Goal: Task Accomplishment & Management: Complete application form

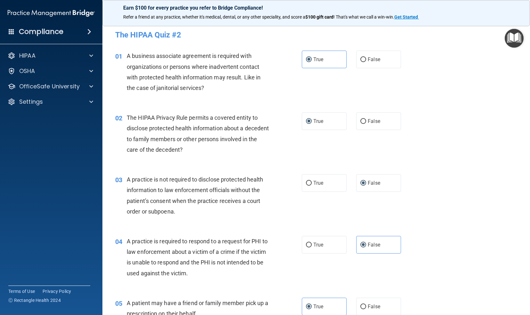
scroll to position [581, 0]
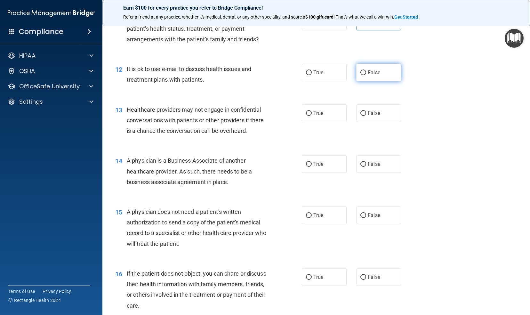
click at [360, 75] on input "False" at bounding box center [363, 72] width 6 height 5
radio input "true"
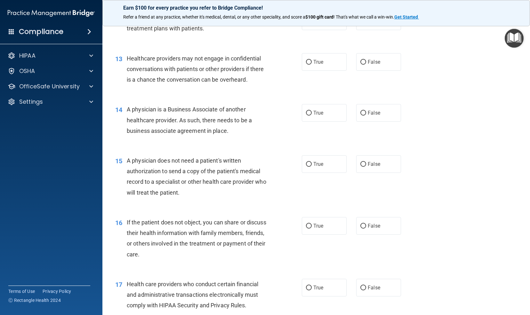
scroll to position [633, 0]
click at [313, 64] on span "True" at bounding box center [318, 61] width 10 height 6
click at [312, 64] on input "True" at bounding box center [309, 61] width 6 height 5
radio input "true"
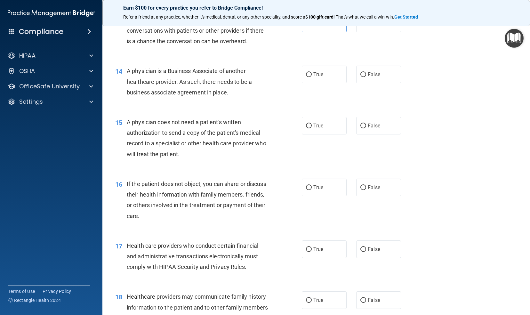
scroll to position [672, 0]
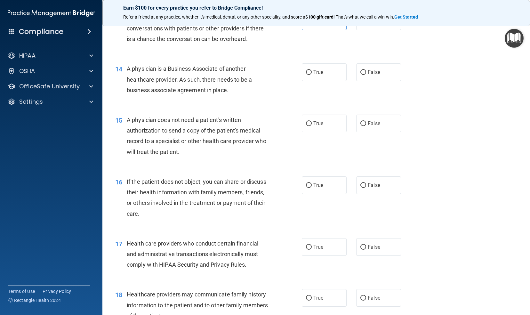
click at [347, 107] on div "14 A physician is a Business Associate of another healthcare provider. As such,…" at bounding box center [315, 80] width 411 height 51
click at [318, 81] on label "True" at bounding box center [324, 72] width 45 height 18
click at [312, 75] on input "True" at bounding box center [309, 72] width 6 height 5
radio input "true"
click at [348, 107] on div "14 A physician is a Business Associate of another healthcare provider. As such,…" at bounding box center [315, 80] width 411 height 51
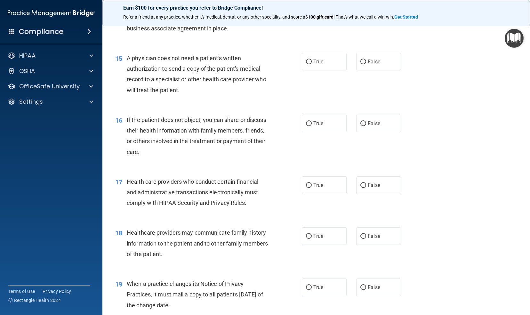
scroll to position [733, 0]
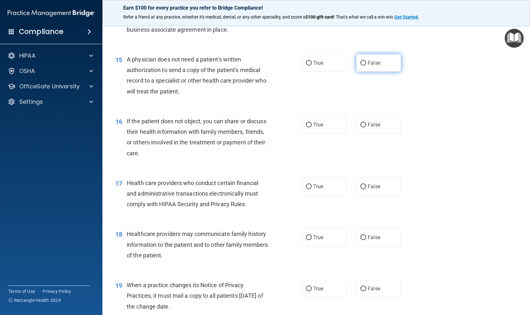
click at [361, 66] on input "False" at bounding box center [363, 63] width 6 height 5
radio input "true"
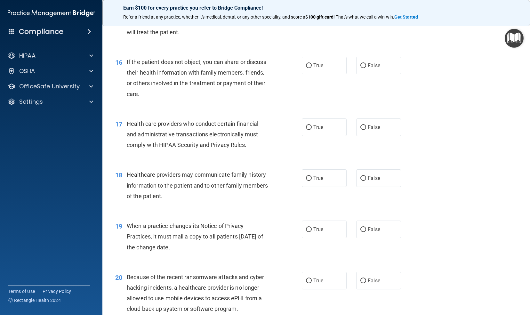
scroll to position [792, 0]
click at [360, 68] on input "False" at bounding box center [363, 65] width 6 height 5
radio input "true"
click at [340, 99] on div "16 If the patient does not object, you can share or discuss their health inform…" at bounding box center [315, 79] width 411 height 62
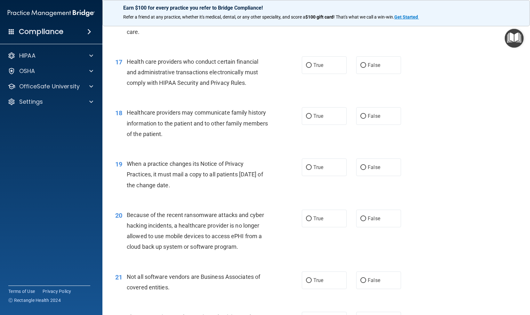
scroll to position [855, 0]
click at [314, 70] on label "True" at bounding box center [324, 64] width 45 height 18
click at [312, 67] on input "True" at bounding box center [309, 64] width 6 height 5
radio input "true"
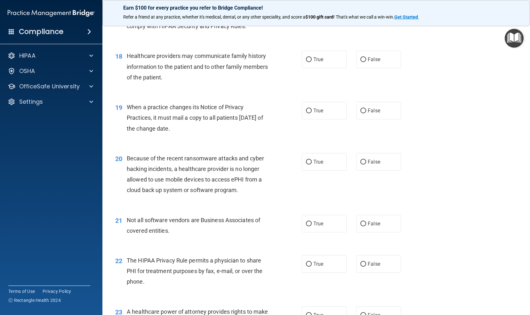
scroll to position [911, 0]
click at [321, 68] on label "True" at bounding box center [324, 59] width 45 height 18
click at [312, 62] on input "True" at bounding box center [309, 59] width 6 height 5
radio input "true"
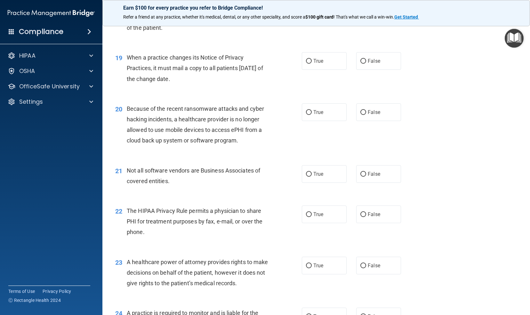
scroll to position [961, 0]
click at [322, 68] on label "True" at bounding box center [324, 61] width 45 height 18
click at [312, 63] on input "True" at bounding box center [309, 60] width 6 height 5
radio input "true"
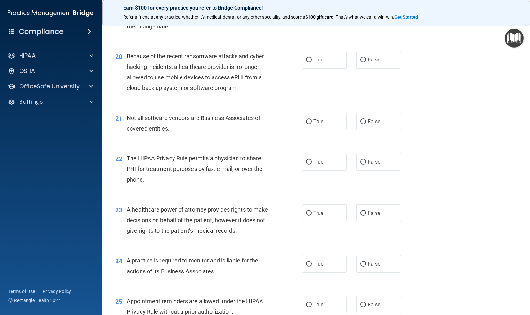
scroll to position [1013, 0]
click at [322, 68] on label "True" at bounding box center [324, 60] width 45 height 18
click at [312, 62] on input "True" at bounding box center [309, 59] width 6 height 5
radio input "true"
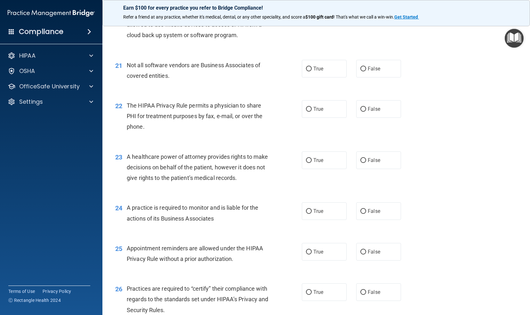
scroll to position [1066, 0]
click at [325, 77] on label "True" at bounding box center [324, 68] width 45 height 18
click at [312, 71] on input "True" at bounding box center [309, 68] width 6 height 5
radio input "true"
click at [344, 103] on div "22 The HIPAA Privacy Rule permits a physician to share PHI for treatment purpos…" at bounding box center [315, 117] width 411 height 51
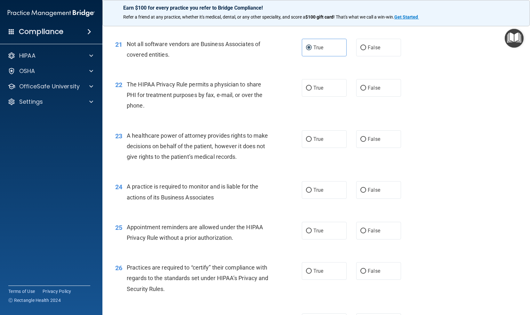
scroll to position [1087, 0]
click at [364, 96] on label "False" at bounding box center [378, 88] width 45 height 18
click at [364, 90] on input "False" at bounding box center [363, 87] width 6 height 5
radio input "true"
click at [337, 121] on div "22 The HIPAA Privacy Rule permits a physician to share PHI for treatment purpos…" at bounding box center [315, 96] width 411 height 51
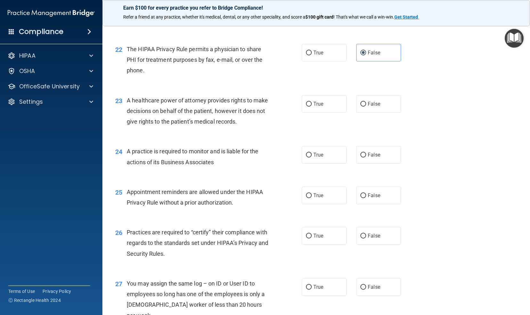
scroll to position [1125, 0]
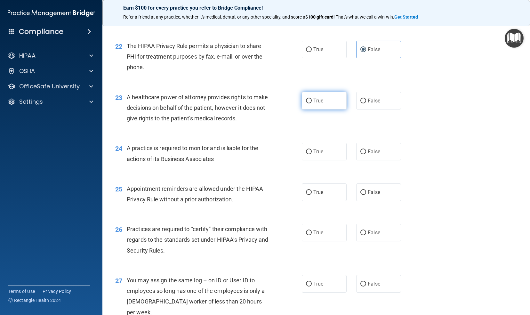
click at [330, 109] on label "True" at bounding box center [324, 101] width 45 height 18
click at [312, 103] on input "True" at bounding box center [309, 101] width 6 height 5
radio input "true"
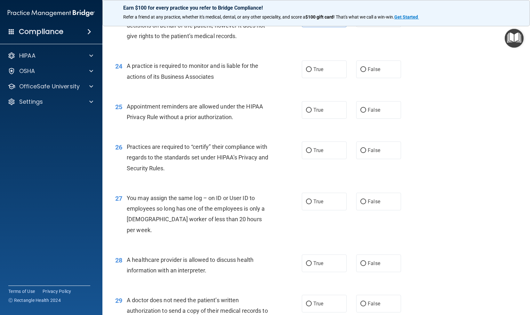
scroll to position [1208, 0]
click at [363, 78] on label "False" at bounding box center [378, 69] width 45 height 18
click at [363, 72] on input "False" at bounding box center [363, 69] width 6 height 5
radio input "true"
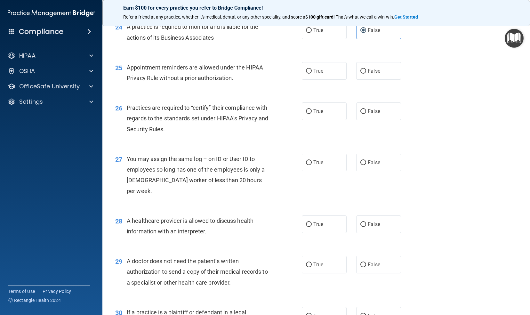
scroll to position [1247, 0]
click at [321, 79] on label "True" at bounding box center [324, 71] width 45 height 18
click at [312, 73] on input "True" at bounding box center [309, 70] width 6 height 5
radio input "true"
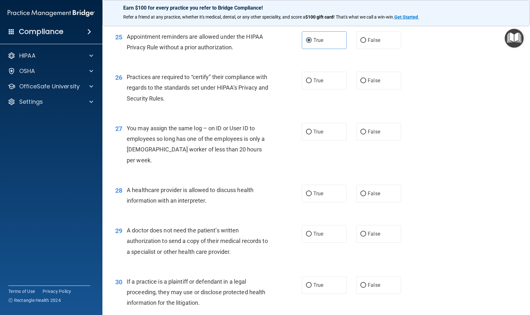
scroll to position [1287, 0]
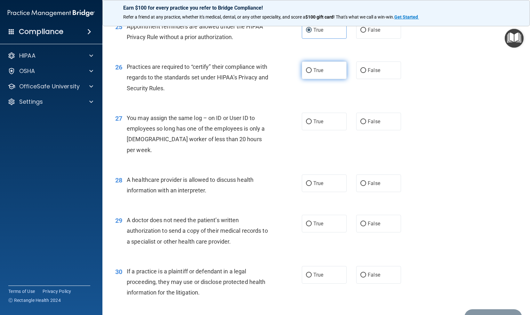
click at [320, 79] on label "True" at bounding box center [324, 70] width 45 height 18
click at [312, 73] on input "True" at bounding box center [309, 70] width 6 height 5
radio input "true"
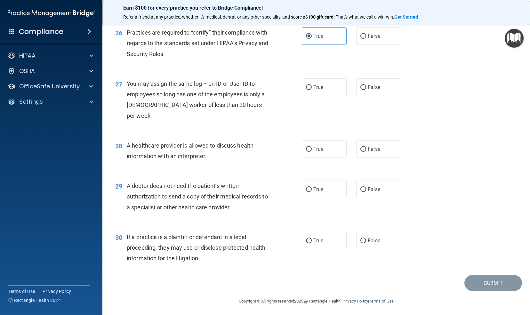
scroll to position [1322, 0]
click at [369, 96] on label "False" at bounding box center [378, 87] width 45 height 18
click at [366, 90] on input "False" at bounding box center [363, 87] width 6 height 5
radio input "true"
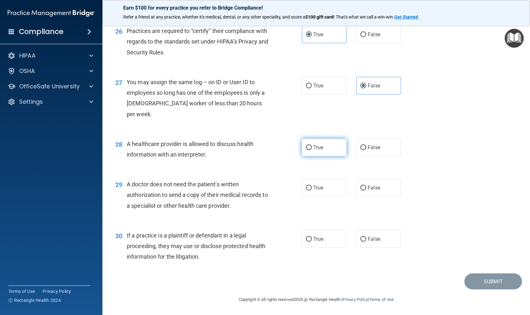
click at [335, 148] on label "True" at bounding box center [324, 148] width 45 height 18
click at [312, 148] on input "True" at bounding box center [309, 147] width 6 height 5
radio input "true"
click at [370, 186] on span "False" at bounding box center [374, 188] width 12 height 6
click at [366, 186] on input "False" at bounding box center [363, 188] width 6 height 5
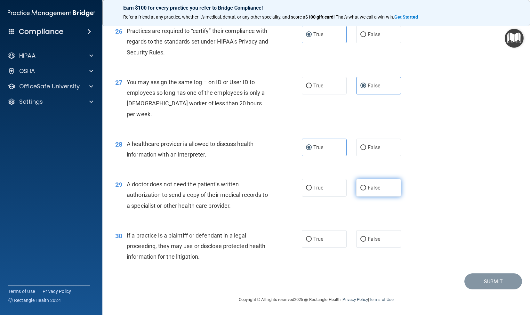
radio input "true"
click at [344, 209] on div "29 A doctor does not need the patient’s written authorization to send a copy of…" at bounding box center [315, 196] width 411 height 51
click at [360, 237] on input "False" at bounding box center [363, 239] width 6 height 5
radio input "true"
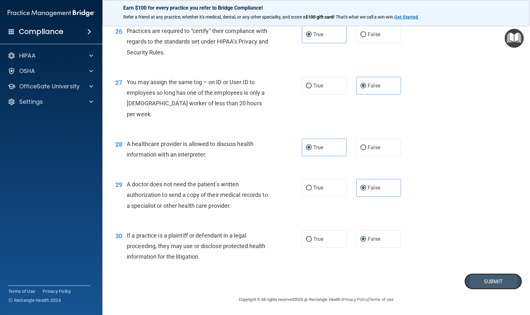
click at [484, 281] on button "Submit" at bounding box center [493, 281] width 58 height 16
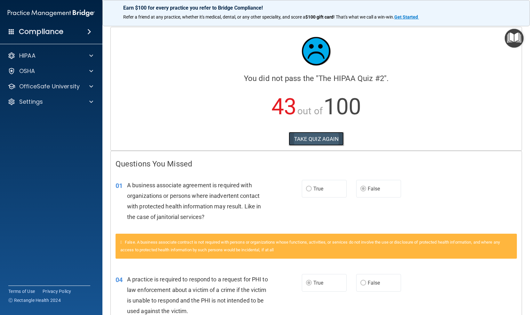
click at [329, 138] on button "TAKE QUIZ AGAIN" at bounding box center [316, 139] width 55 height 14
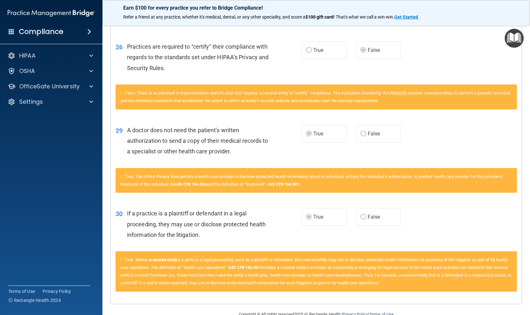
scroll to position [1370, 0]
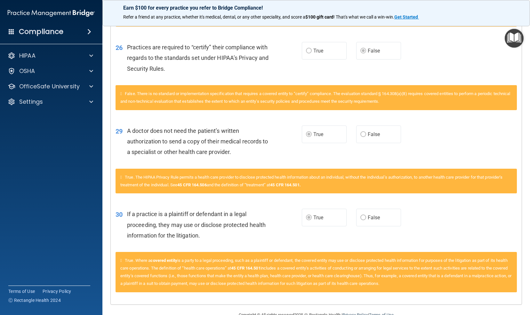
click at [503, 143] on div "29 A doctor does not need the patient’s written authorization to send a copy of…" at bounding box center [316, 142] width 411 height 51
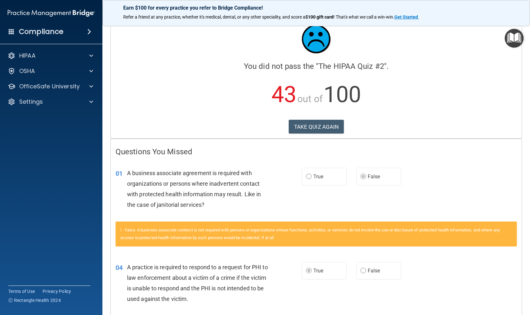
scroll to position [0, 0]
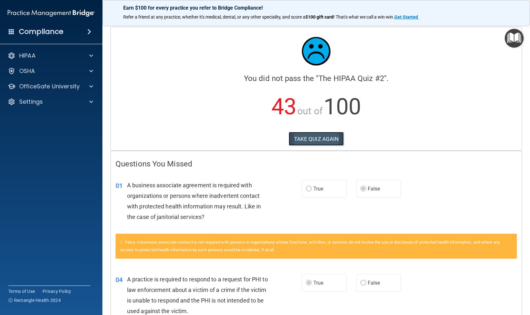
click at [329, 139] on button "TAKE QUIZ AGAIN" at bounding box center [316, 139] width 55 height 14
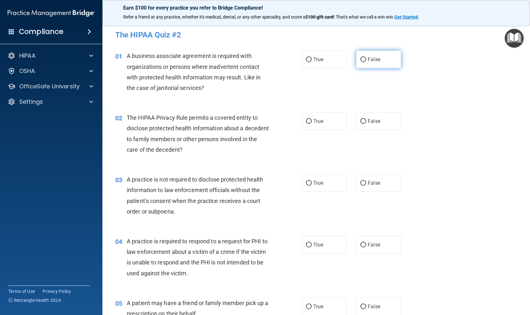
click at [379, 67] on label "False" at bounding box center [378, 60] width 45 height 18
click at [366, 62] on input "False" at bounding box center [363, 59] width 6 height 5
radio input "true"
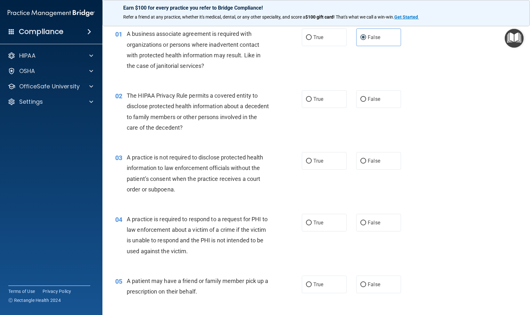
scroll to position [22, 0]
click at [329, 104] on label "True" at bounding box center [324, 99] width 45 height 18
click at [312, 101] on input "True" at bounding box center [309, 99] width 6 height 5
radio input "true"
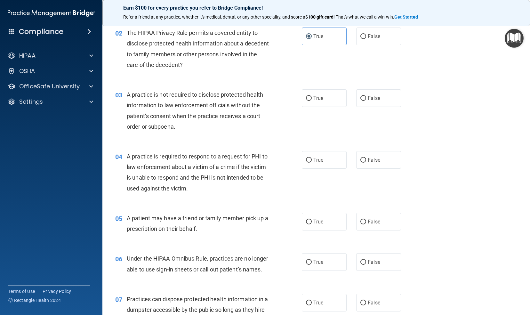
scroll to position [86, 0]
click at [325, 96] on label "True" at bounding box center [324, 97] width 45 height 18
click at [312, 96] on input "True" at bounding box center [309, 97] width 6 height 5
radio input "true"
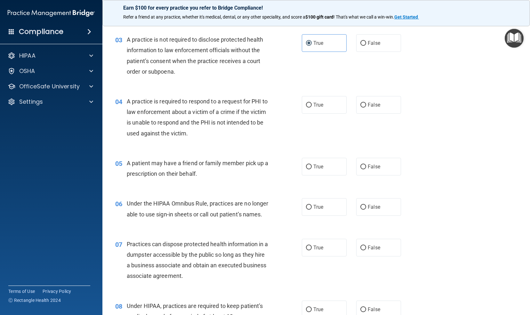
scroll to position [141, 0]
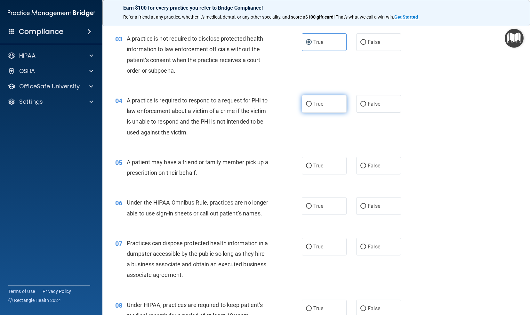
click at [318, 104] on span "True" at bounding box center [318, 104] width 10 height 6
click at [312, 104] on input "True" at bounding box center [309, 104] width 6 height 5
radio input "true"
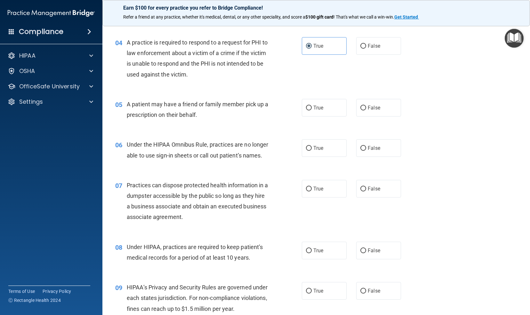
scroll to position [199, 0]
click at [337, 108] on label "True" at bounding box center [324, 108] width 45 height 18
click at [312, 108] on input "True" at bounding box center [309, 107] width 6 height 5
radio input "true"
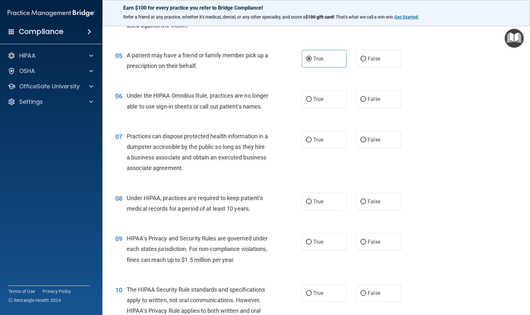
scroll to position [251, 0]
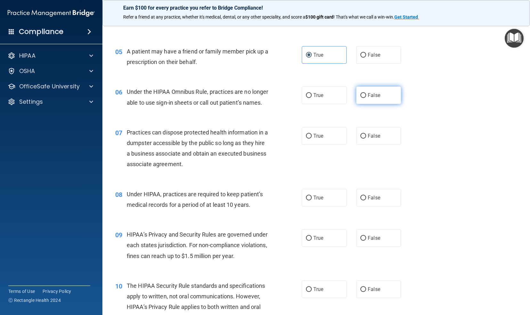
click at [369, 99] on label "False" at bounding box center [378, 95] width 45 height 18
click at [366, 98] on input "False" at bounding box center [363, 95] width 6 height 5
radio input "true"
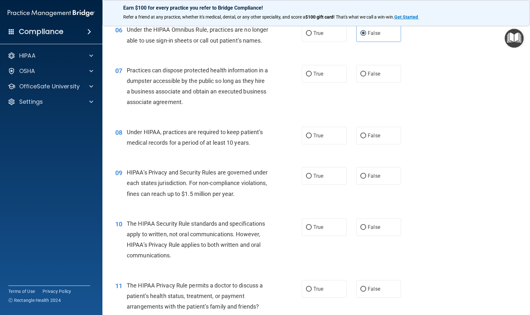
scroll to position [317, 0]
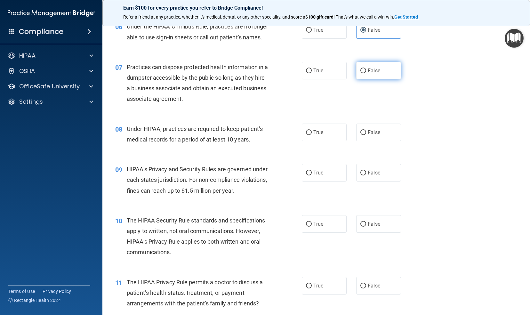
click at [368, 74] on span "False" at bounding box center [374, 70] width 12 height 6
click at [365, 73] on input "False" at bounding box center [363, 70] width 6 height 5
radio input "true"
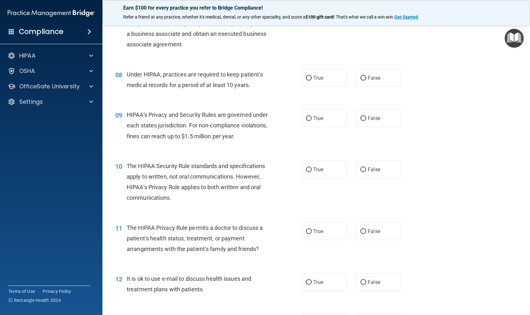
scroll to position [378, 0]
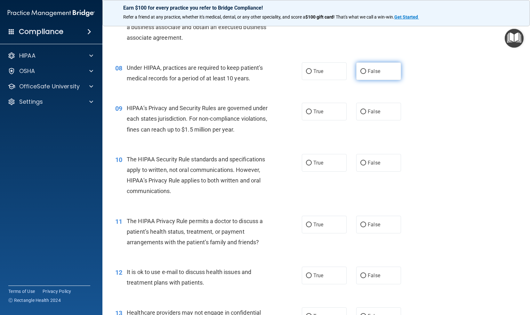
click at [361, 74] on input "False" at bounding box center [363, 71] width 6 height 5
radio input "true"
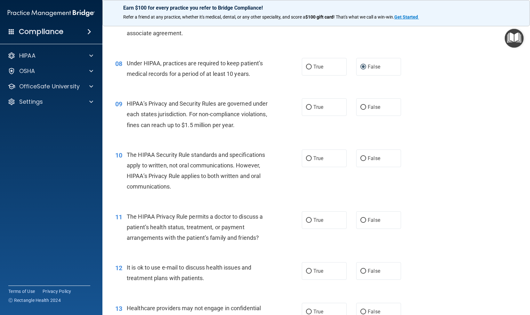
scroll to position [383, 0]
click at [373, 109] on span "False" at bounding box center [374, 106] width 12 height 6
click at [366, 109] on input "False" at bounding box center [363, 106] width 6 height 5
radio input "true"
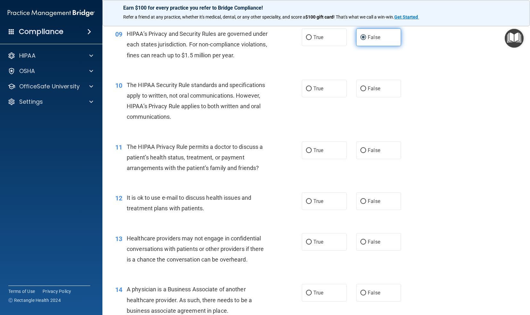
scroll to position [452, 0]
click at [331, 108] on div "10 The HIPAA Security Rule standards and specifications apply to written, not o…" at bounding box center [315, 102] width 411 height 62
click at [327, 97] on label "True" at bounding box center [324, 88] width 45 height 18
click at [312, 91] on input "True" at bounding box center [309, 88] width 6 height 5
radio input "true"
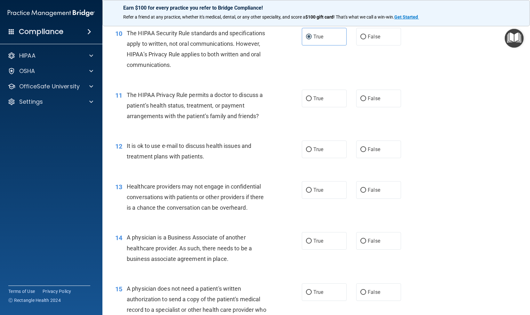
scroll to position [509, 0]
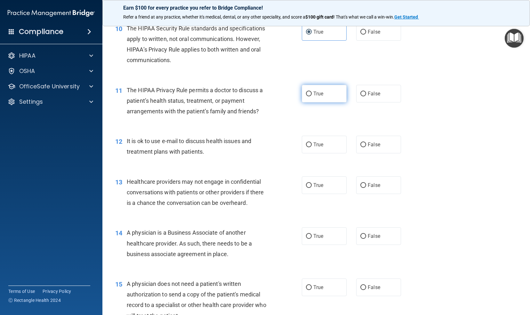
click at [319, 102] on label "True" at bounding box center [324, 94] width 45 height 18
click at [312, 96] on input "True" at bounding box center [309, 93] width 6 height 5
radio input "true"
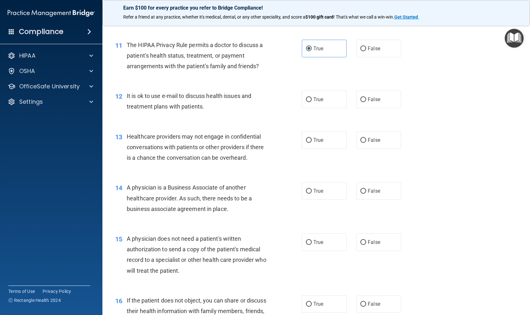
scroll to position [555, 0]
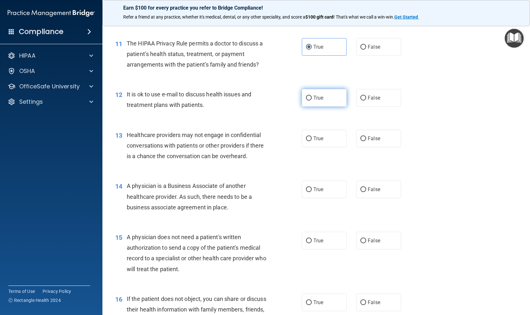
click at [325, 107] on label "True" at bounding box center [324, 98] width 45 height 18
click at [312, 100] on input "True" at bounding box center [309, 98] width 6 height 5
radio input "true"
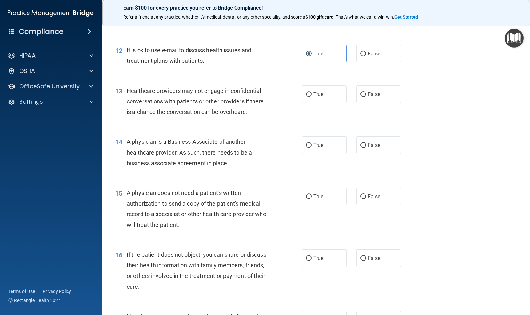
scroll to position [599, 0]
click at [376, 97] on span "False" at bounding box center [374, 94] width 12 height 6
click at [366, 97] on input "False" at bounding box center [363, 94] width 6 height 5
radio input "true"
click at [368, 148] on span "False" at bounding box center [374, 145] width 12 height 6
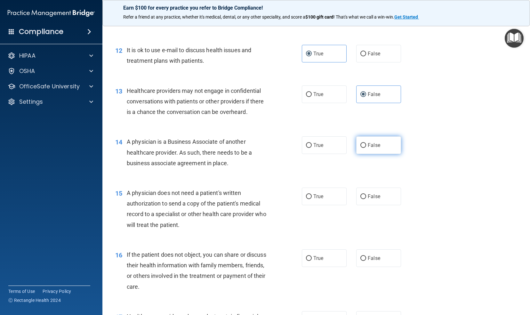
click at [365, 148] on input "False" at bounding box center [363, 145] width 6 height 5
radio input "true"
click at [321, 205] on label "True" at bounding box center [324, 196] width 45 height 18
click at [312, 199] on input "True" at bounding box center [309, 196] width 6 height 5
radio input "true"
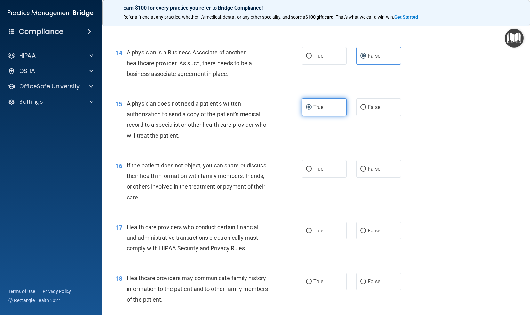
scroll to position [689, 0]
click at [323, 177] on label "True" at bounding box center [324, 169] width 45 height 18
click at [312, 171] on input "True" at bounding box center [309, 168] width 6 height 5
radio input "true"
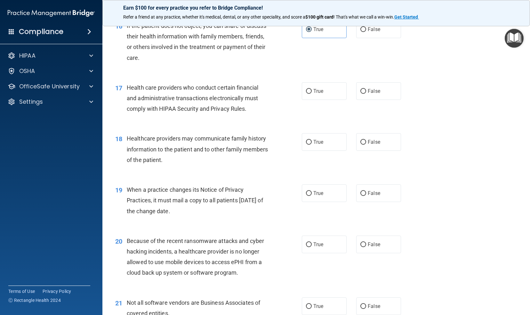
scroll to position [833, 0]
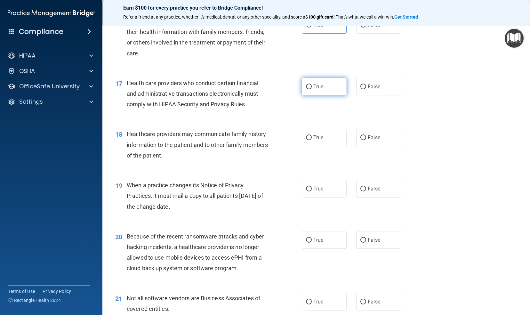
click at [321, 95] on label "True" at bounding box center [324, 87] width 45 height 18
click at [312, 89] on input "True" at bounding box center [309, 86] width 6 height 5
radio input "true"
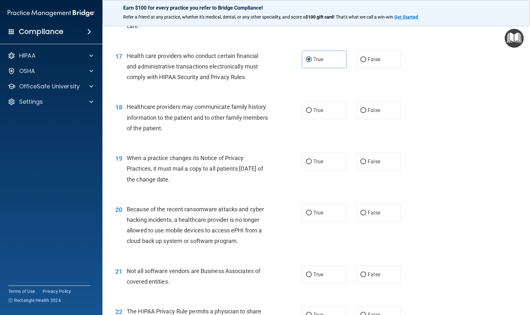
scroll to position [863, 0]
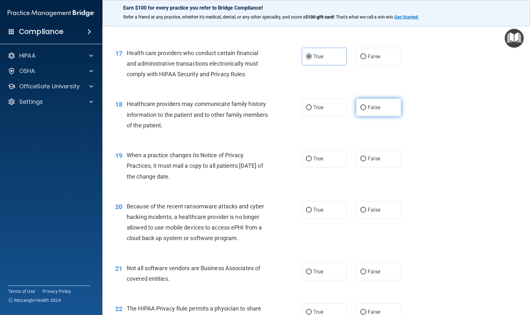
click at [363, 116] on label "False" at bounding box center [378, 108] width 45 height 18
click at [363, 110] on input "False" at bounding box center [363, 107] width 6 height 5
radio input "true"
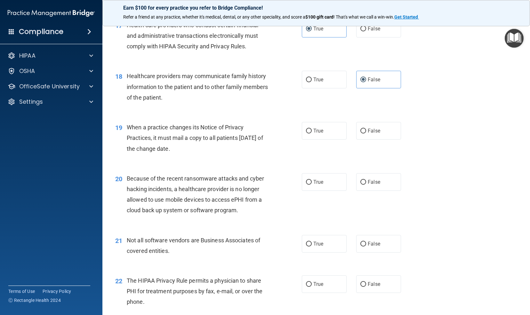
scroll to position [891, 0]
click at [360, 133] on input "False" at bounding box center [363, 130] width 6 height 5
radio input "true"
click at [378, 190] on label "False" at bounding box center [378, 182] width 45 height 18
click at [366, 184] on input "False" at bounding box center [363, 181] width 6 height 5
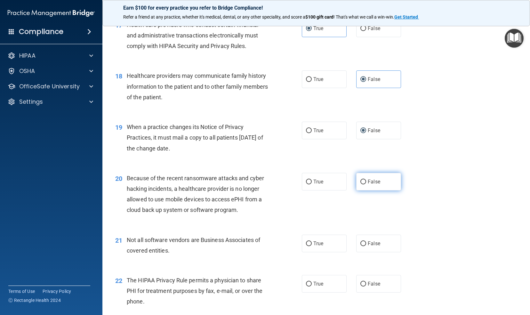
radio input "true"
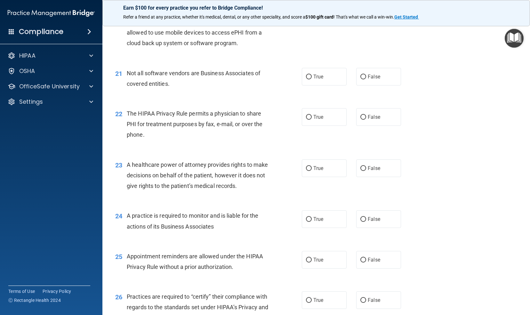
scroll to position [1067, 0]
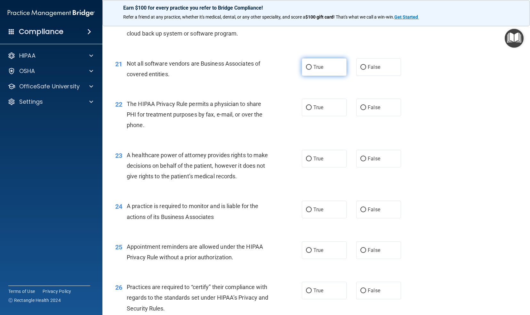
click at [330, 76] on label "True" at bounding box center [324, 67] width 45 height 18
click at [312, 70] on input "True" at bounding box center [309, 67] width 6 height 5
radio input "true"
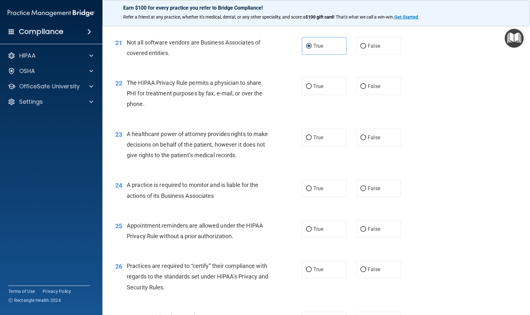
scroll to position [1089, 0]
click at [326, 94] on label "True" at bounding box center [324, 86] width 45 height 18
click at [312, 88] on input "True" at bounding box center [309, 85] width 6 height 5
radio input "true"
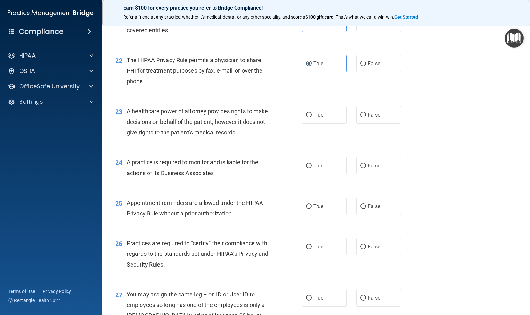
scroll to position [1114, 0]
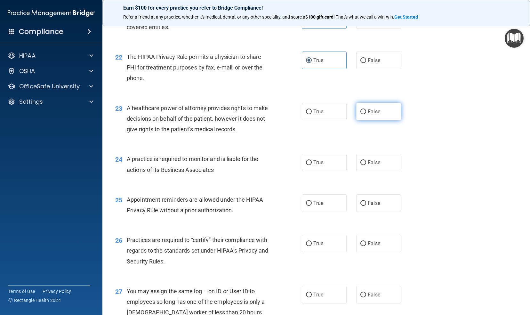
click at [360, 114] on input "False" at bounding box center [363, 111] width 6 height 5
radio input "true"
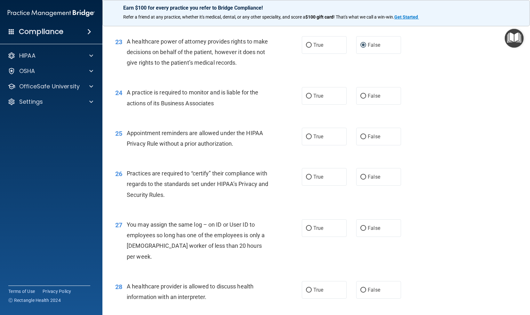
scroll to position [1181, 0]
click at [369, 104] on label "False" at bounding box center [378, 96] width 45 height 18
click at [366, 98] on input "False" at bounding box center [363, 95] width 6 height 5
radio input "true"
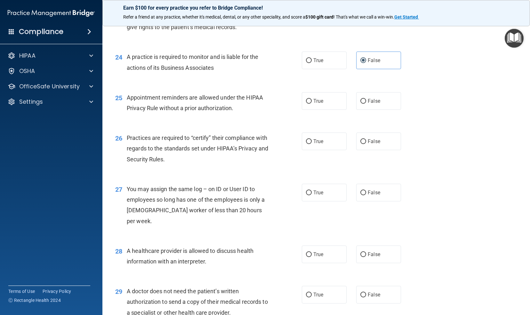
scroll to position [1221, 0]
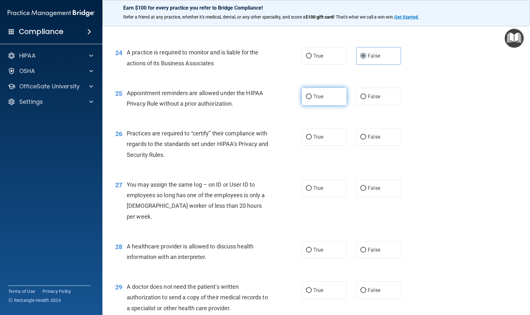
click at [337, 105] on label "True" at bounding box center [324, 97] width 45 height 18
click at [312, 99] on input "True" at bounding box center [309, 96] width 6 height 5
radio input "true"
click at [370, 105] on label "False" at bounding box center [378, 97] width 45 height 18
click at [366, 99] on input "False" at bounding box center [363, 96] width 6 height 5
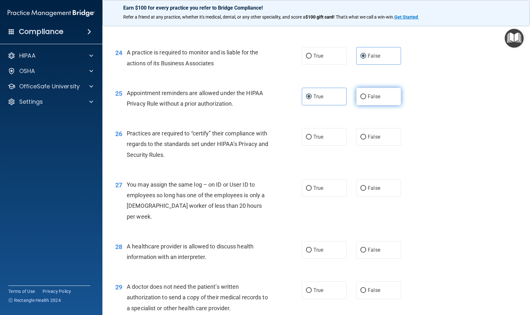
radio input "true"
radio input "false"
click at [343, 120] on div "25 Appointment reminders are allowed under the HIPAA Privacy Rule without a pri…" at bounding box center [315, 100] width 411 height 40
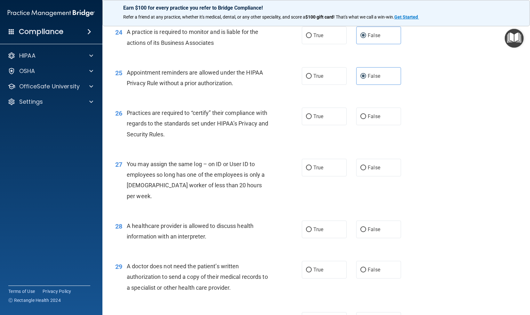
scroll to position [1243, 0]
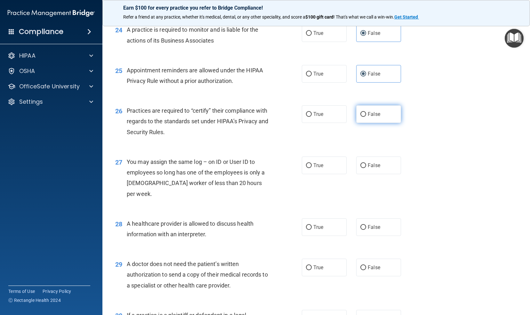
click at [358, 123] on label "False" at bounding box center [378, 114] width 45 height 18
click at [360, 117] on input "False" at bounding box center [363, 114] width 6 height 5
radio input "true"
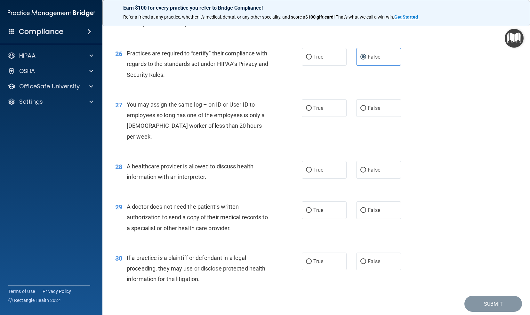
scroll to position [1301, 0]
click at [373, 111] on span "False" at bounding box center [374, 108] width 12 height 6
click at [366, 110] on input "False" at bounding box center [363, 108] width 6 height 5
radio input "true"
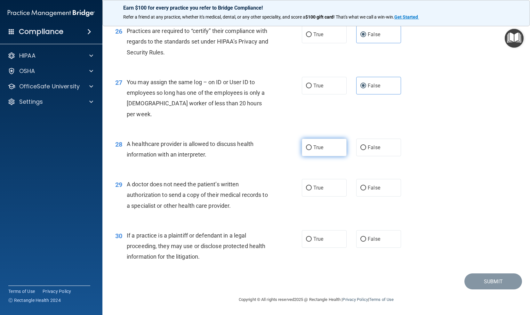
click at [332, 155] on label "True" at bounding box center [324, 148] width 45 height 18
click at [312, 150] on input "True" at bounding box center [309, 147] width 6 height 5
radio input "true"
click at [326, 192] on label "True" at bounding box center [324, 188] width 45 height 18
click at [312, 190] on input "True" at bounding box center [309, 188] width 6 height 5
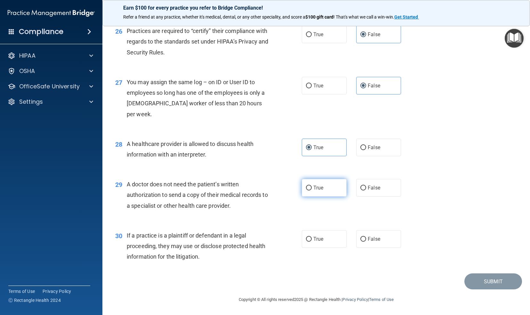
radio input "true"
click at [318, 236] on span "True" at bounding box center [318, 239] width 10 height 6
click at [312, 237] on input "True" at bounding box center [309, 239] width 6 height 5
radio input "true"
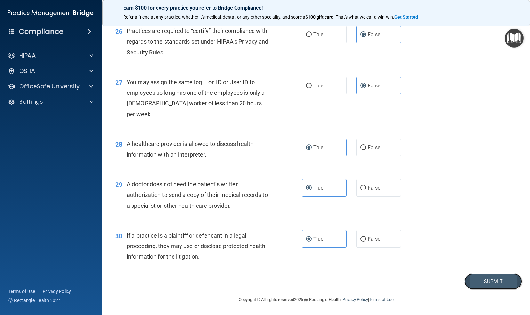
click at [479, 273] on button "Submit" at bounding box center [493, 281] width 58 height 16
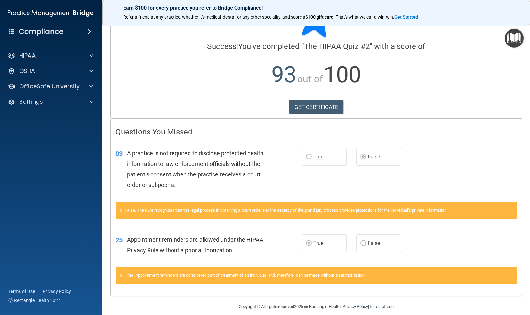
scroll to position [38, 0]
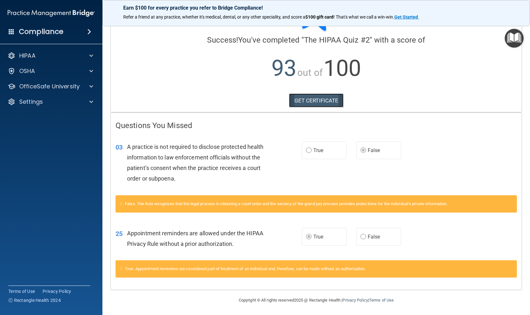
click at [321, 97] on link "GET CERTIFICATE" at bounding box center [316, 100] width 55 height 14
click at [75, 56] on div "HIPAA" at bounding box center [42, 56] width 79 height 8
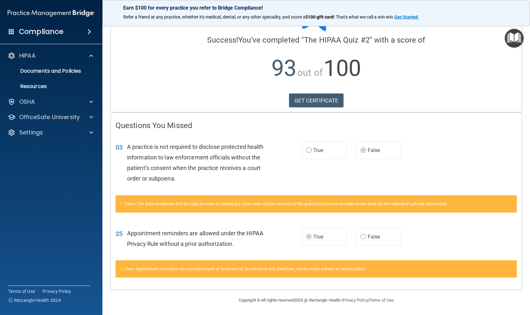
click at [511, 35] on img "Open Resource Center" at bounding box center [513, 38] width 19 height 19
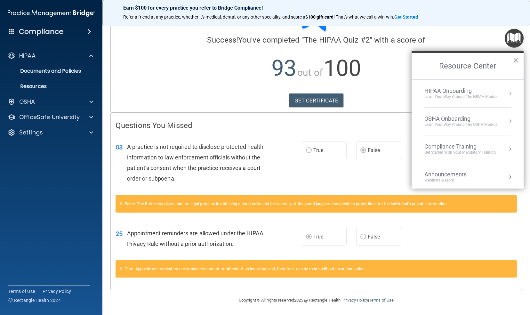
click at [465, 100] on li "HIPAA Onboarding Learn Your Way around the HIPAA module" at bounding box center [467, 94] width 86 height 28
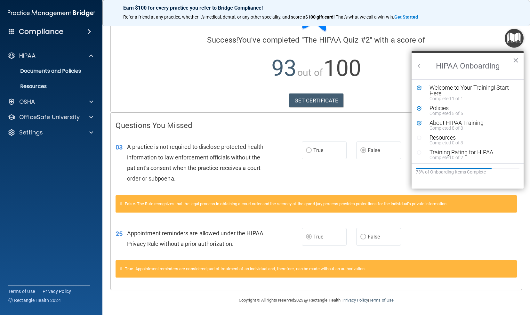
scroll to position [0, 0]
click at [449, 122] on div "About HIPAA Training" at bounding box center [469, 123] width 81 height 6
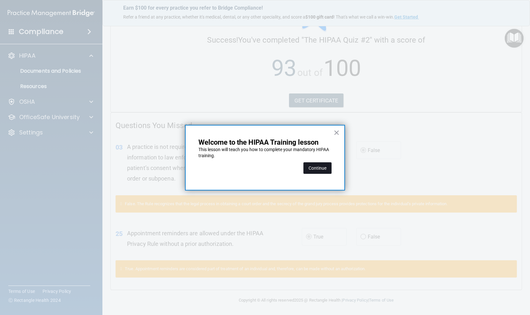
click at [324, 167] on button "Continue" at bounding box center [317, 168] width 28 height 12
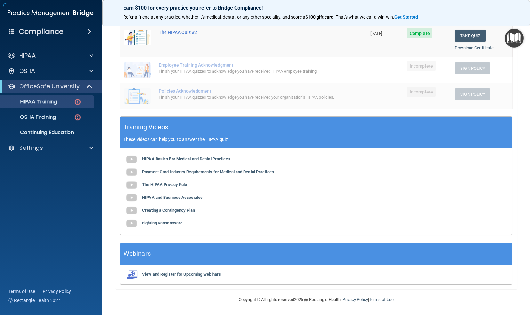
scroll to position [49, 0]
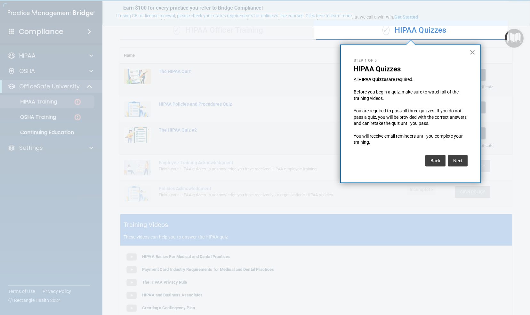
click at [470, 53] on button "×" at bounding box center [472, 52] width 6 height 10
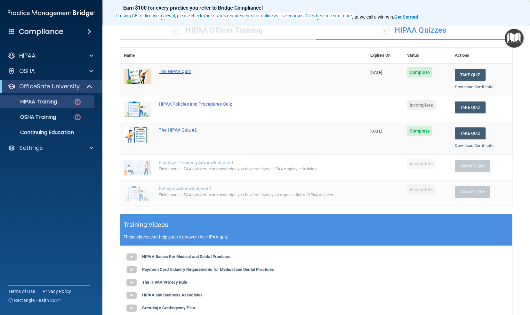
click at [170, 70] on div "The HIPAA Quiz" at bounding box center [247, 71] width 176 height 5
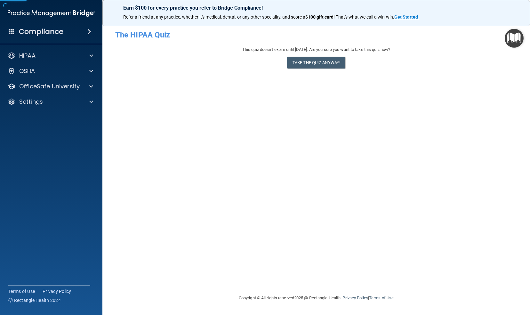
click at [170, 70] on div "This quiz doesn’t expire until 09/09/2026. Are you sure you want to take this q…" at bounding box center [316, 59] width 402 height 26
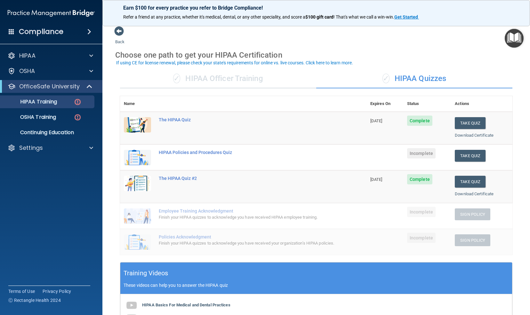
scroll to position [3, 0]
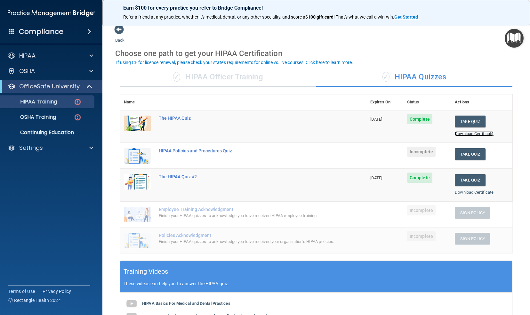
click at [480, 132] on link "Download Certificate" at bounding box center [474, 133] width 39 height 5
click at [473, 153] on button "Take Quiz" at bounding box center [470, 154] width 31 height 12
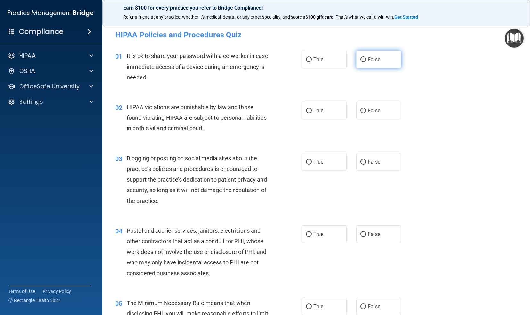
click at [369, 56] on label "False" at bounding box center [378, 60] width 45 height 18
click at [366, 57] on input "False" at bounding box center [363, 59] width 6 height 5
radio input "true"
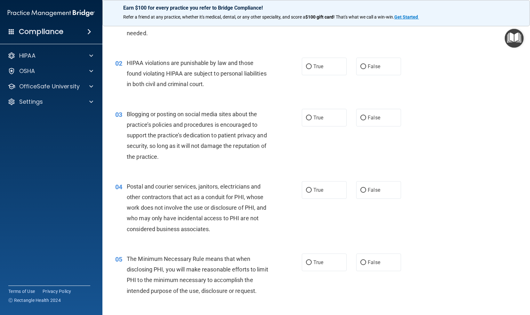
scroll to position [44, 0]
click at [317, 66] on span "True" at bounding box center [318, 66] width 10 height 6
click at [312, 66] on input "True" at bounding box center [309, 66] width 6 height 5
radio input "true"
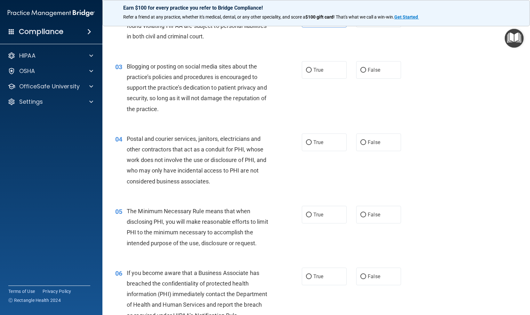
scroll to position [93, 0]
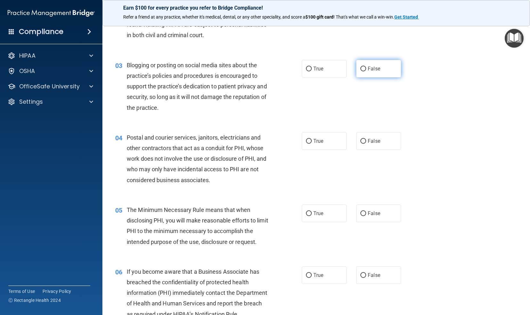
click at [382, 70] on label "False" at bounding box center [378, 69] width 45 height 18
click at [366, 70] on input "False" at bounding box center [363, 69] width 6 height 5
radio input "true"
click at [431, 110] on div "03 Blogging or posting on social media sites about the practice’s policies and …" at bounding box center [315, 88] width 411 height 72
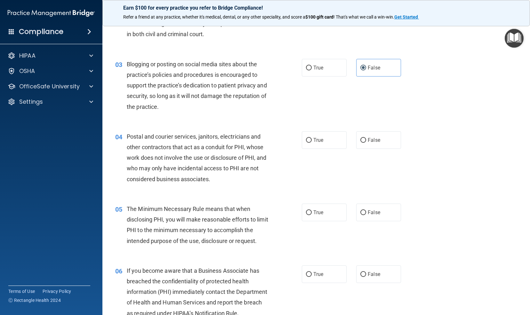
scroll to position [94, 0]
click at [321, 66] on span "True" at bounding box center [318, 67] width 10 height 6
click at [312, 66] on input "True" at bounding box center [309, 67] width 6 height 5
radio input "true"
radio input "false"
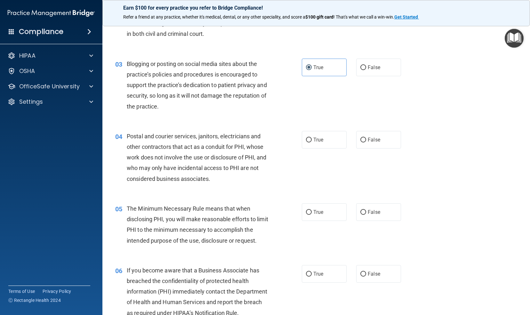
click at [417, 116] on div "03 Blogging or posting on social media sites about the practice’s policies and …" at bounding box center [315, 87] width 411 height 72
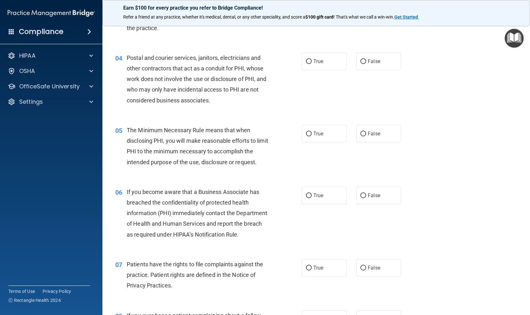
scroll to position [176, 0]
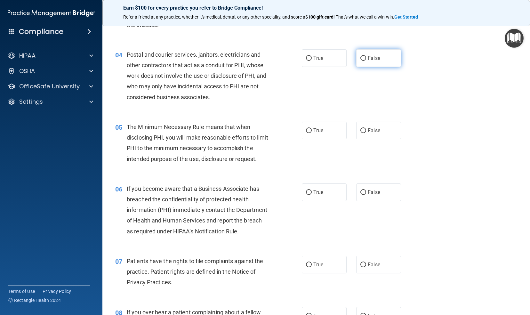
click at [369, 58] on span "False" at bounding box center [374, 58] width 12 height 6
click at [366, 58] on input "False" at bounding box center [363, 58] width 6 height 5
radio input "true"
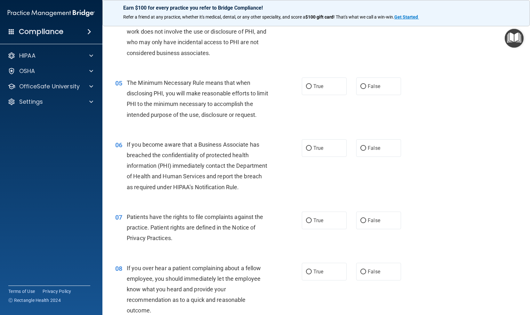
scroll to position [221, 0]
click at [332, 79] on label "True" at bounding box center [324, 86] width 45 height 18
click at [312, 83] on input "True" at bounding box center [309, 85] width 6 height 5
radio input "true"
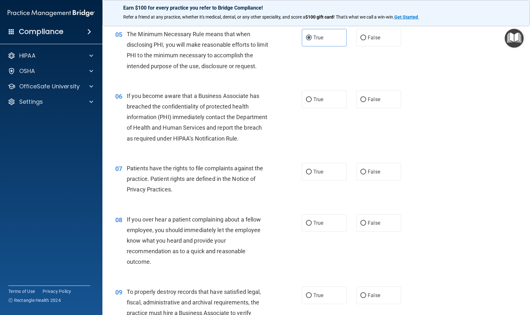
scroll to position [269, 0]
click at [318, 97] on span "True" at bounding box center [318, 99] width 10 height 6
click at [312, 97] on input "True" at bounding box center [309, 99] width 6 height 5
radio input "true"
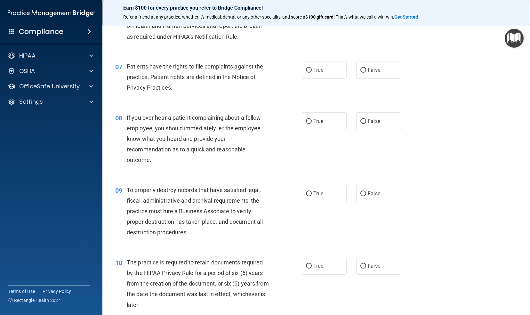
scroll to position [371, 0]
click at [332, 78] on label "True" at bounding box center [324, 70] width 45 height 18
click at [312, 72] on input "True" at bounding box center [309, 69] width 6 height 5
radio input "true"
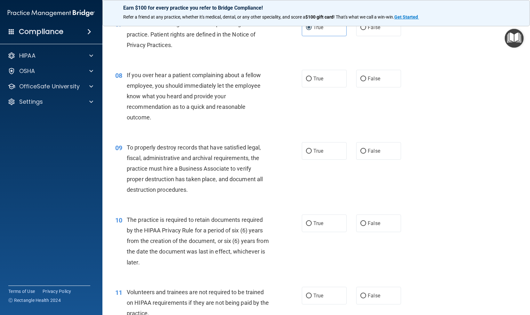
scroll to position [413, 0]
drag, startPoint x: 370, startPoint y: 88, endPoint x: 359, endPoint y: 93, distance: 12.9
click at [359, 87] on label "False" at bounding box center [378, 78] width 45 height 18
click at [360, 81] on input "False" at bounding box center [363, 78] width 6 height 5
radio input "true"
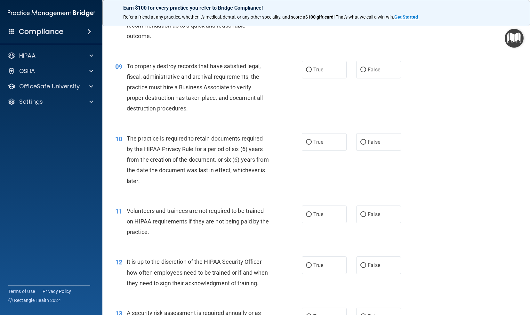
scroll to position [495, 0]
click at [327, 78] on label "True" at bounding box center [324, 69] width 45 height 18
click at [312, 72] on input "True" at bounding box center [309, 69] width 6 height 5
radio input "true"
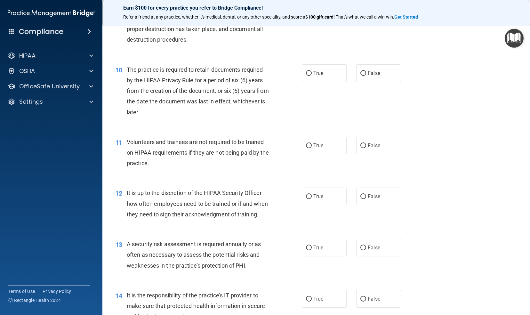
scroll to position [564, 0]
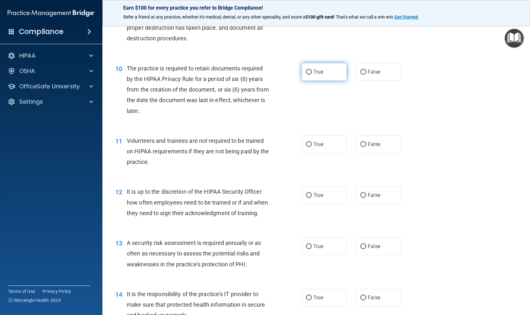
click at [327, 81] on label "True" at bounding box center [324, 72] width 45 height 18
click at [312, 75] on input "True" at bounding box center [309, 72] width 6 height 5
radio input "true"
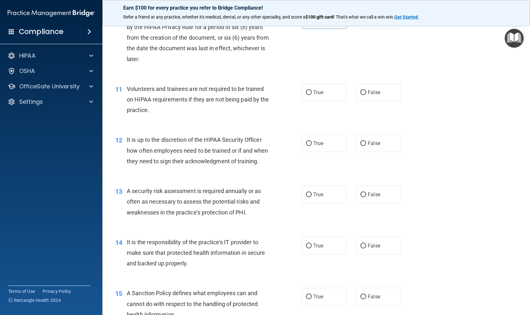
scroll to position [616, 0]
click at [371, 95] on span "False" at bounding box center [374, 92] width 12 height 6
click at [366, 95] on input "False" at bounding box center [363, 92] width 6 height 5
radio input "true"
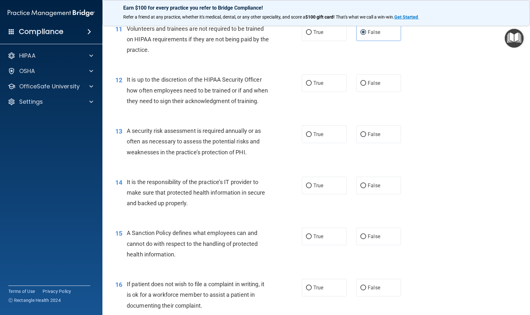
scroll to position [677, 0]
click at [373, 91] on label "False" at bounding box center [378, 83] width 45 height 18
click at [366, 85] on input "False" at bounding box center [363, 83] width 6 height 5
radio input "true"
click at [326, 91] on label "True" at bounding box center [324, 83] width 45 height 18
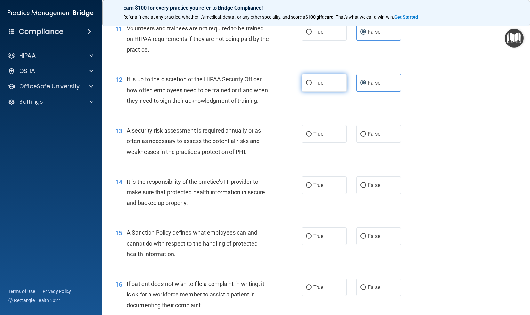
click at [312, 85] on input "True" at bounding box center [309, 83] width 6 height 5
radio input "true"
radio input "false"
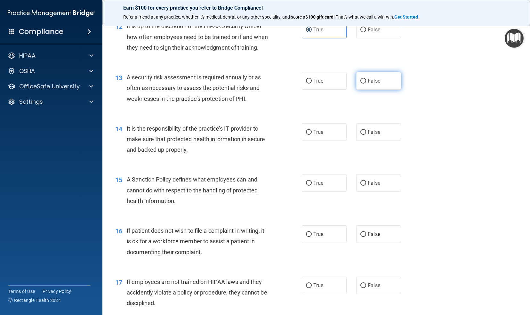
scroll to position [732, 0]
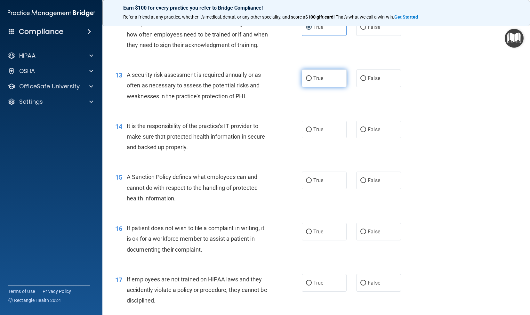
click at [331, 87] on label "True" at bounding box center [324, 78] width 45 height 18
click at [312, 81] on input "True" at bounding box center [309, 78] width 6 height 5
radio input "true"
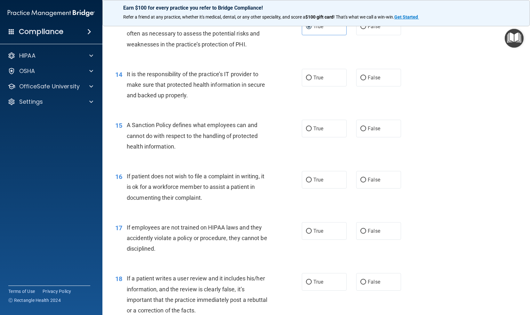
scroll to position [785, 0]
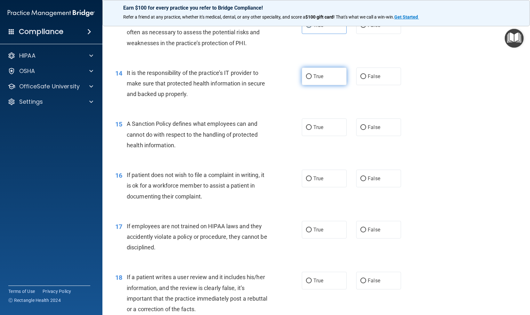
click at [335, 85] on label "True" at bounding box center [324, 76] width 45 height 18
click at [312, 79] on input "True" at bounding box center [309, 76] width 6 height 5
radio input "true"
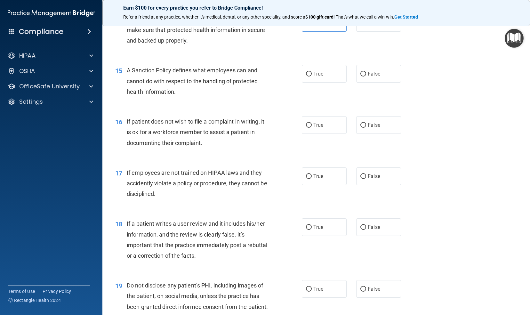
scroll to position [839, 0]
click at [331, 82] on label "True" at bounding box center [324, 73] width 45 height 18
click at [312, 76] on input "True" at bounding box center [309, 73] width 6 height 5
radio input "true"
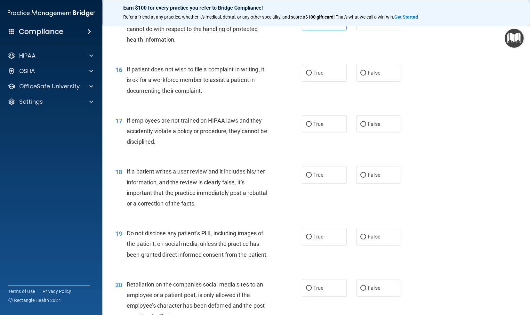
scroll to position [891, 0]
click at [334, 81] on label "True" at bounding box center [324, 73] width 45 height 18
click at [312, 75] on input "True" at bounding box center [309, 72] width 6 height 5
radio input "true"
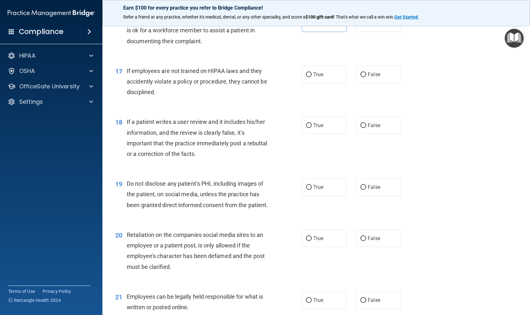
scroll to position [941, 0]
click at [377, 83] on label "False" at bounding box center [378, 74] width 45 height 18
click at [366, 77] on input "False" at bounding box center [363, 74] width 6 height 5
radio input "true"
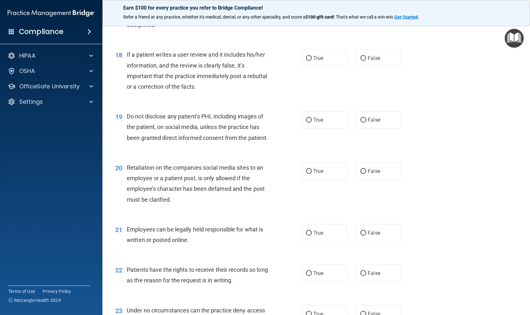
scroll to position [1008, 0]
click at [326, 67] on label "True" at bounding box center [324, 58] width 45 height 18
click at [312, 60] on input "True" at bounding box center [309, 58] width 6 height 5
radio input "true"
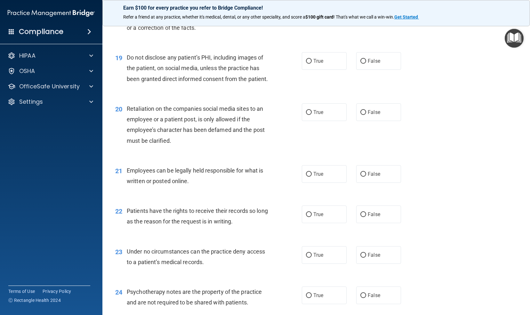
scroll to position [1070, 0]
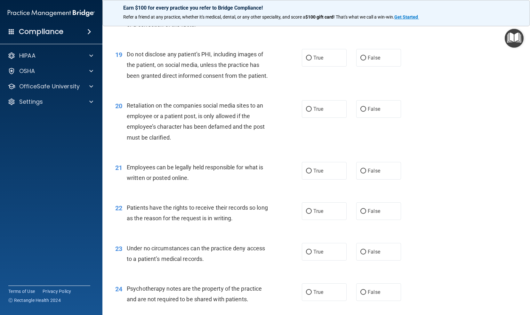
click at [361, 92] on div "19 Do not disclose any patient’s PHI, including images of the patient, on socia…" at bounding box center [315, 66] width 411 height 51
click at [368, 61] on span "False" at bounding box center [374, 58] width 12 height 6
click at [366, 60] on input "False" at bounding box center [363, 58] width 6 height 5
radio input "true"
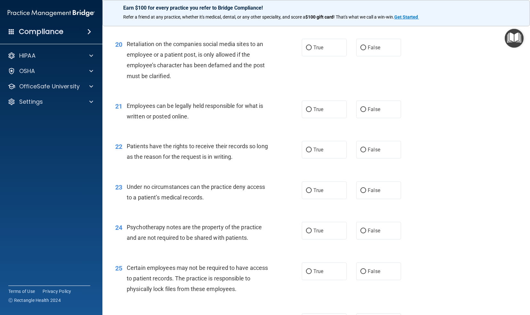
scroll to position [1134, 0]
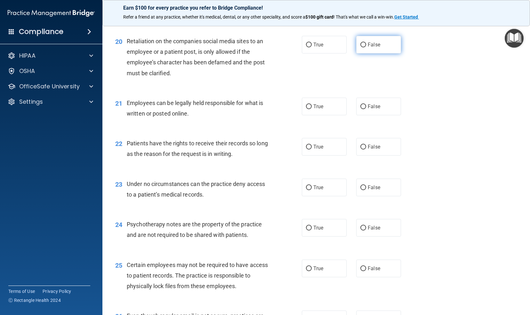
click at [370, 48] on span "False" at bounding box center [374, 45] width 12 height 6
click at [366, 47] on input "False" at bounding box center [363, 45] width 6 height 5
radio input "true"
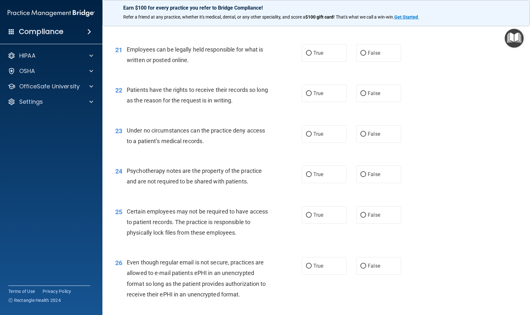
scroll to position [1189, 0]
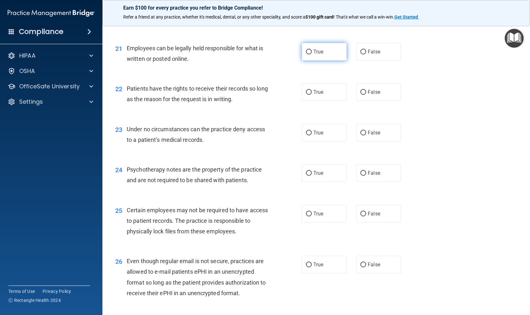
click at [326, 60] on label "True" at bounding box center [324, 52] width 45 height 18
click at [312, 54] on input "True" at bounding box center [309, 52] width 6 height 5
radio input "true"
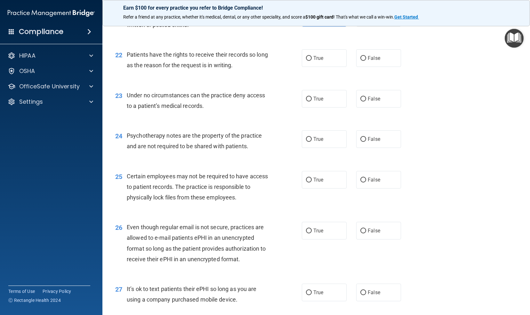
scroll to position [1225, 0]
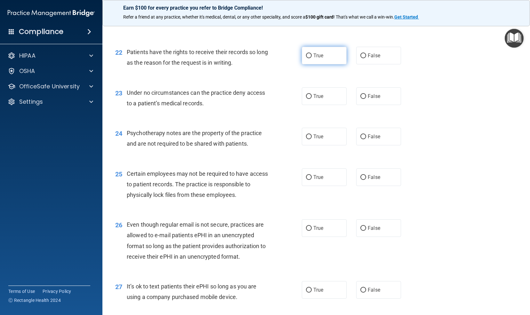
click at [328, 64] on label "True" at bounding box center [324, 56] width 45 height 18
click at [312, 58] on input "True" at bounding box center [309, 55] width 6 height 5
radio input "true"
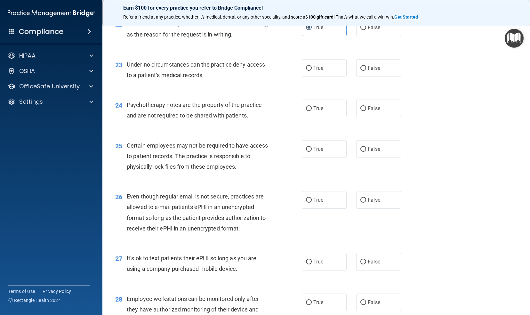
scroll to position [1269, 0]
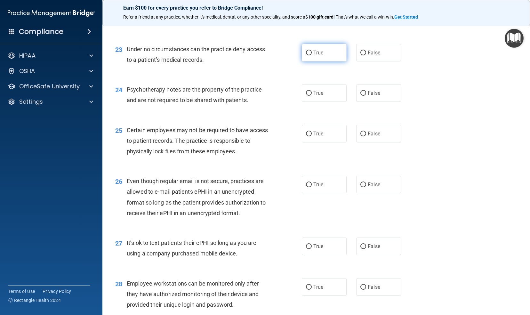
click at [334, 61] on label "True" at bounding box center [324, 53] width 45 height 18
click at [312, 55] on input "True" at bounding box center [309, 53] width 6 height 5
radio input "true"
click at [334, 61] on label "True" at bounding box center [324, 53] width 45 height 18
click at [312, 55] on input "True" at bounding box center [309, 53] width 6 height 5
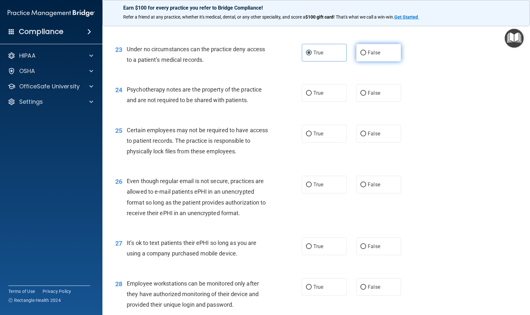
click at [368, 56] on span "False" at bounding box center [374, 53] width 12 height 6
click at [366, 55] on input "False" at bounding box center [363, 53] width 6 height 5
radio input "true"
radio input "false"
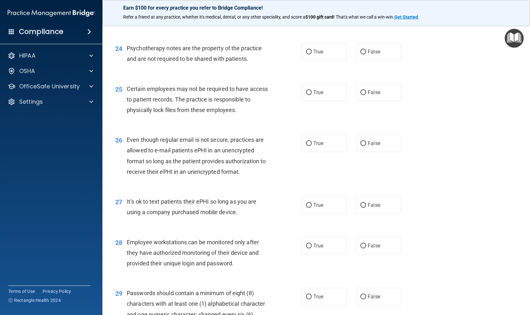
scroll to position [1310, 0]
click at [321, 60] on label "True" at bounding box center [324, 52] width 45 height 18
click at [312, 54] on input "True" at bounding box center [309, 51] width 6 height 5
radio input "true"
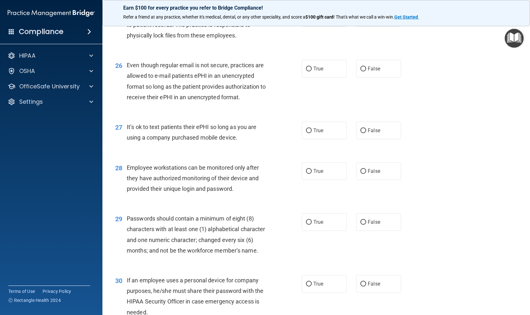
scroll to position [1385, 0]
click at [328, 26] on label "True" at bounding box center [324, 18] width 45 height 18
click at [312, 20] on input "True" at bounding box center [309, 17] width 6 height 5
radio input "true"
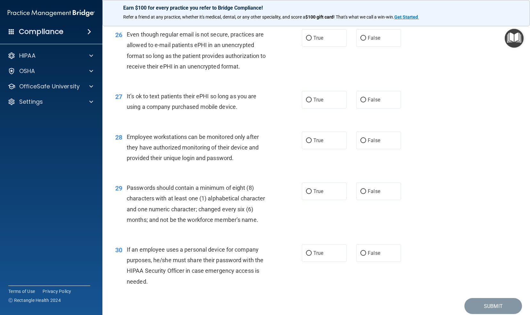
scroll to position [1415, 0]
click at [323, 46] on label "True" at bounding box center [324, 38] width 45 height 18
click at [312, 40] on input "True" at bounding box center [309, 38] width 6 height 5
radio input "true"
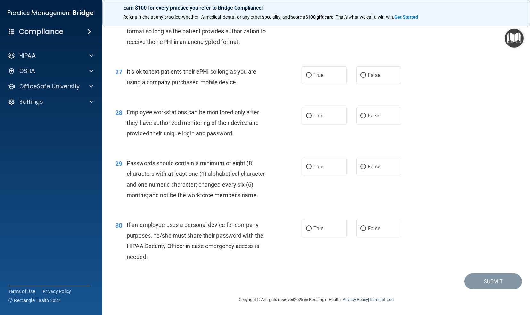
scroll to position [1466, 0]
click at [377, 84] on label "False" at bounding box center [378, 75] width 45 height 18
click at [366, 78] on input "False" at bounding box center [363, 75] width 6 height 5
radio input "true"
click at [322, 120] on label "True" at bounding box center [324, 116] width 45 height 18
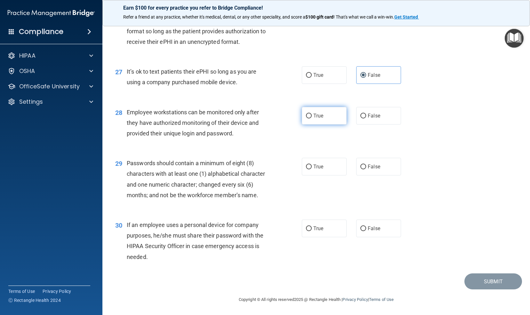
click at [312, 118] on input "True" at bounding box center [309, 116] width 6 height 5
radio input "true"
click at [316, 168] on span "True" at bounding box center [318, 166] width 10 height 6
click at [312, 168] on input "True" at bounding box center [309, 166] width 6 height 5
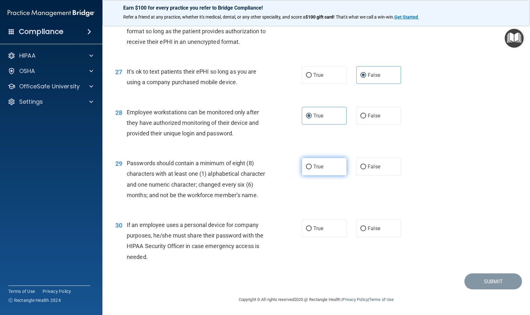
radio input "true"
click at [348, 209] on div "29 Passwords should contain a minimum of eight (8) characters with at least one…" at bounding box center [315, 181] width 411 height 62
click at [368, 235] on label "False" at bounding box center [378, 228] width 45 height 18
click at [366, 231] on input "False" at bounding box center [363, 228] width 6 height 5
radio input "true"
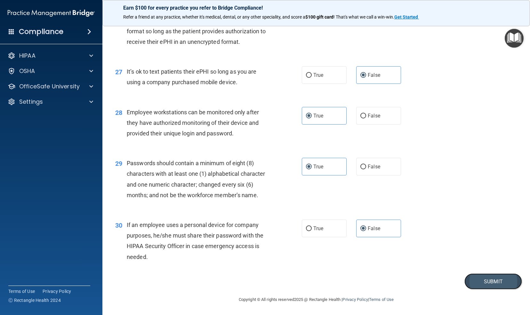
click at [477, 279] on button "Submit" at bounding box center [493, 281] width 58 height 16
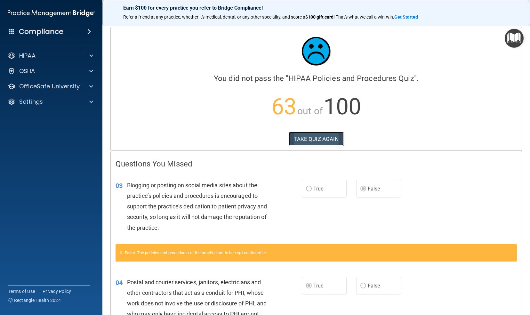
click at [315, 136] on button "TAKE QUIZ AGAIN" at bounding box center [316, 139] width 55 height 14
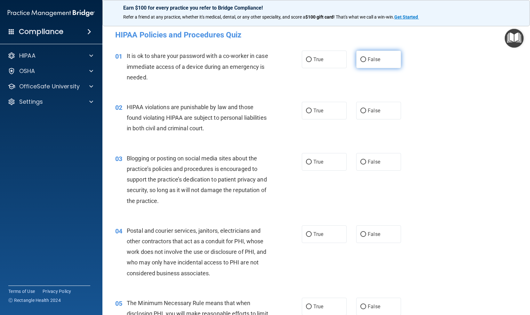
click at [360, 59] on input "False" at bounding box center [363, 59] width 6 height 5
radio input "true"
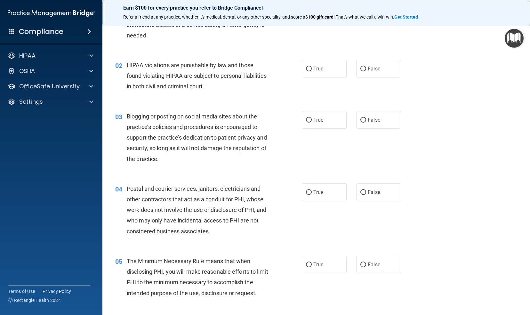
scroll to position [42, 0]
click at [331, 73] on label "True" at bounding box center [324, 68] width 45 height 18
click at [312, 71] on input "True" at bounding box center [309, 68] width 6 height 5
radio input "true"
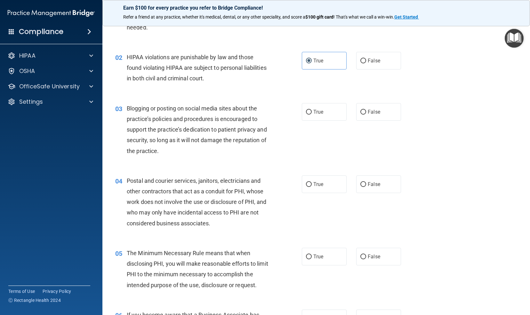
scroll to position [55, 0]
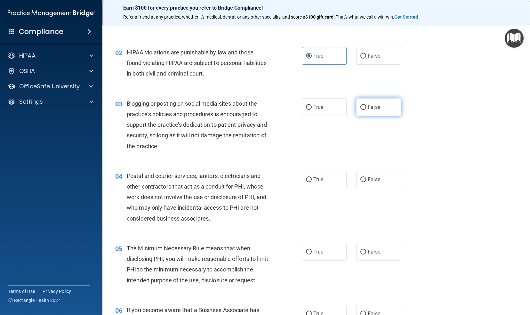
click at [368, 106] on span "False" at bounding box center [374, 107] width 12 height 6
click at [365, 106] on input "False" at bounding box center [363, 107] width 6 height 5
radio input "true"
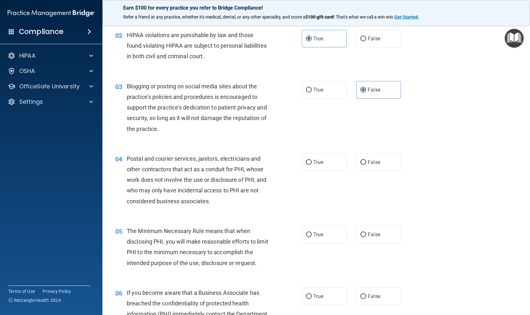
scroll to position [76, 0]
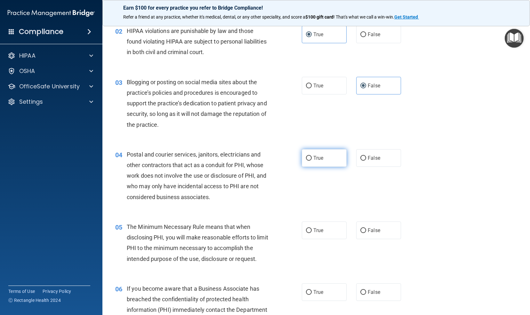
click at [322, 156] on label "True" at bounding box center [324, 158] width 45 height 18
click at [312, 156] on input "True" at bounding box center [309, 158] width 6 height 5
radio input "true"
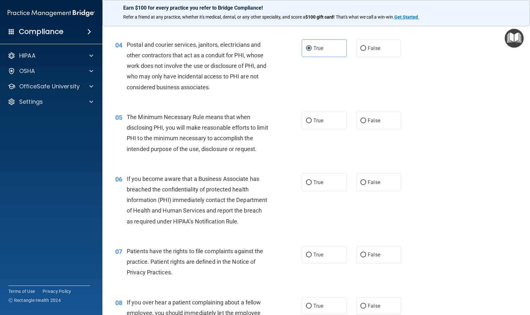
scroll to position [186, 0]
click at [326, 120] on label "True" at bounding box center [324, 120] width 45 height 18
click at [312, 120] on input "True" at bounding box center [309, 120] width 6 height 5
radio input "true"
click at [368, 185] on label "False" at bounding box center [378, 182] width 45 height 18
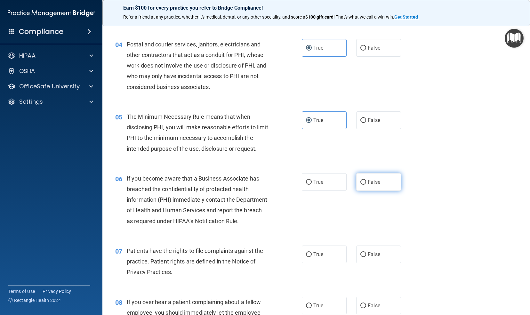
click at [366, 185] on input "False" at bounding box center [363, 182] width 6 height 5
radio input "true"
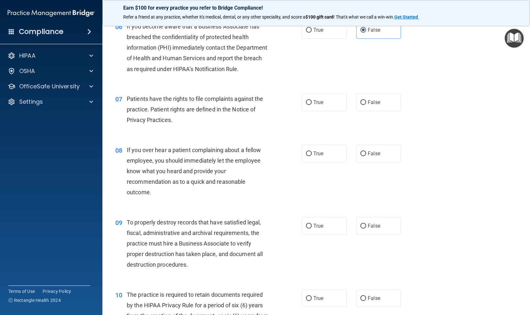
scroll to position [340, 0]
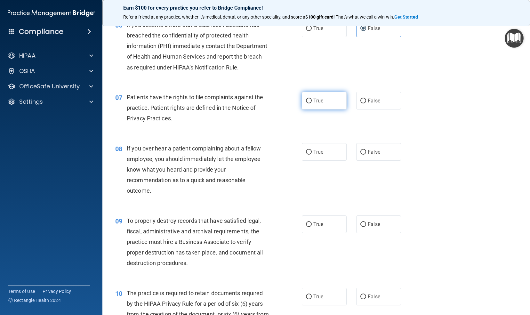
click at [328, 109] on label "True" at bounding box center [324, 101] width 45 height 18
click at [312, 103] on input "True" at bounding box center [309, 101] width 6 height 5
radio input "true"
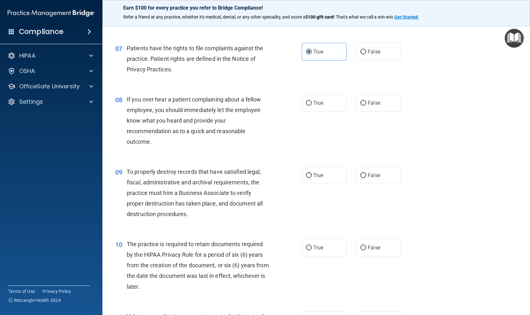
scroll to position [389, 0]
click at [369, 104] on label "False" at bounding box center [378, 102] width 45 height 18
click at [366, 104] on input "False" at bounding box center [363, 102] width 6 height 5
radio input "true"
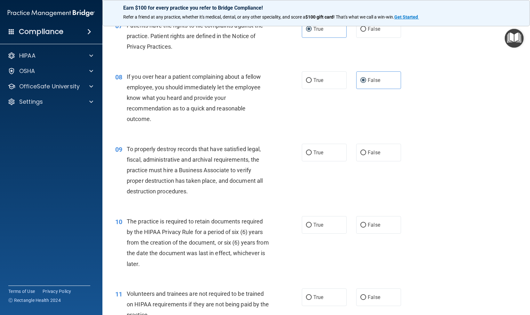
scroll to position [412, 0]
click at [356, 159] on label "False" at bounding box center [378, 152] width 45 height 18
click at [360, 155] on input "False" at bounding box center [363, 152] width 6 height 5
radio input "true"
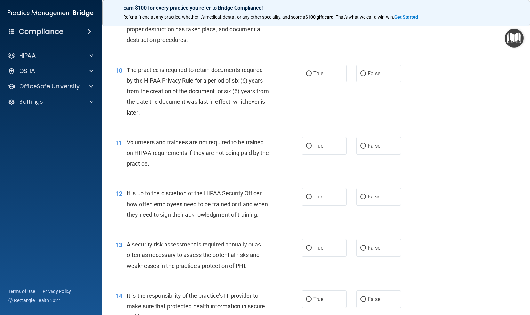
scroll to position [570, 0]
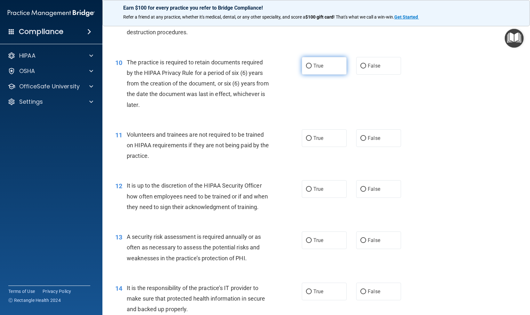
click at [322, 75] on label "True" at bounding box center [324, 66] width 45 height 18
click at [312, 68] on input "True" at bounding box center [309, 66] width 6 height 5
radio input "true"
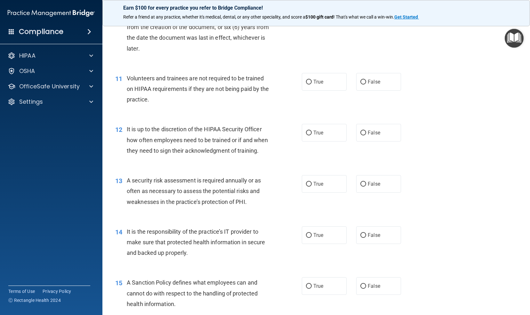
scroll to position [630, 0]
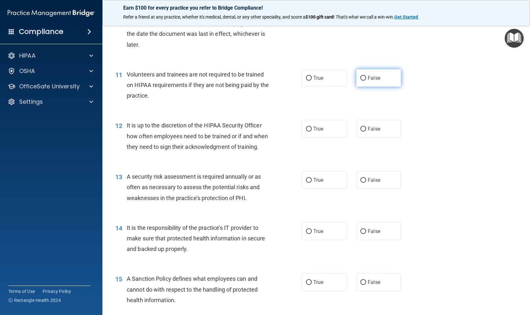
click at [379, 86] on label "False" at bounding box center [378, 78] width 45 height 18
click at [366, 81] on input "False" at bounding box center [363, 78] width 6 height 5
radio input "true"
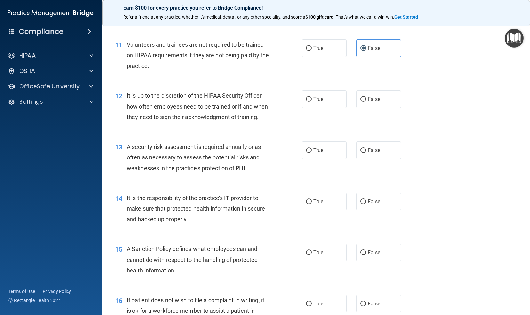
scroll to position [661, 0]
click at [364, 107] on label "False" at bounding box center [378, 99] width 45 height 18
click at [364, 101] on input "False" at bounding box center [363, 99] width 6 height 5
radio input "true"
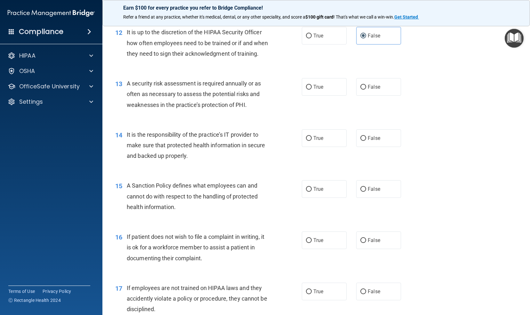
scroll to position [724, 0]
click at [322, 95] on label "True" at bounding box center [324, 87] width 45 height 18
click at [312, 89] on input "True" at bounding box center [309, 86] width 6 height 5
radio input "true"
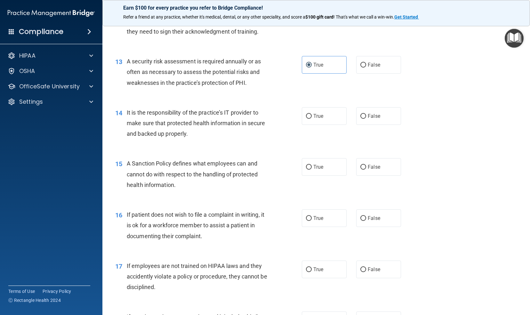
scroll to position [747, 0]
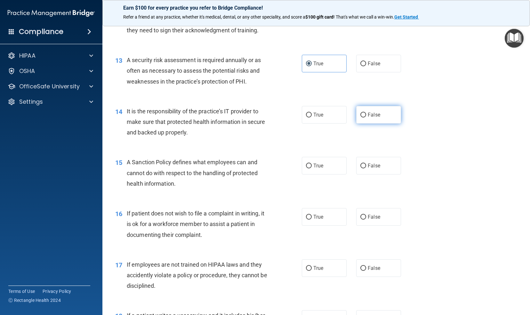
click at [378, 123] on label "False" at bounding box center [378, 115] width 45 height 18
click at [366, 117] on input "False" at bounding box center [363, 115] width 6 height 5
radio input "true"
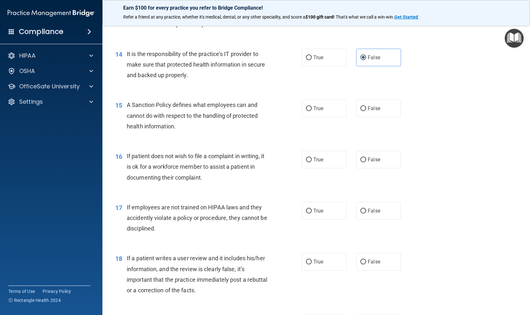
scroll to position [805, 0]
click at [379, 117] on label "False" at bounding box center [378, 108] width 45 height 18
click at [366, 111] on input "False" at bounding box center [363, 108] width 6 height 5
radio input "true"
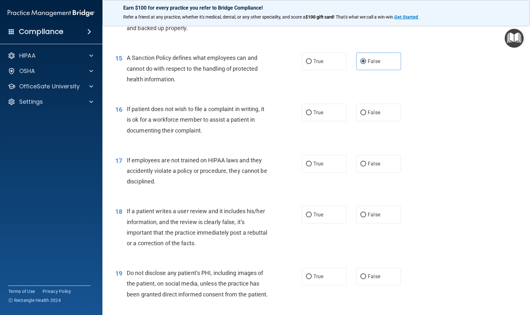
scroll to position [867, 0]
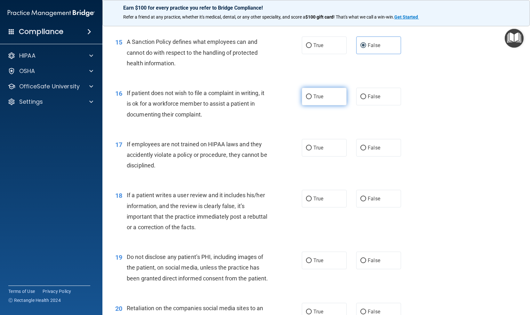
click at [319, 105] on label "True" at bounding box center [324, 97] width 45 height 18
click at [312, 99] on input "True" at bounding box center [309, 96] width 6 height 5
radio input "true"
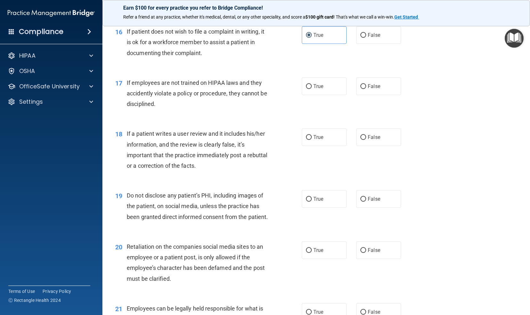
scroll to position [931, 0]
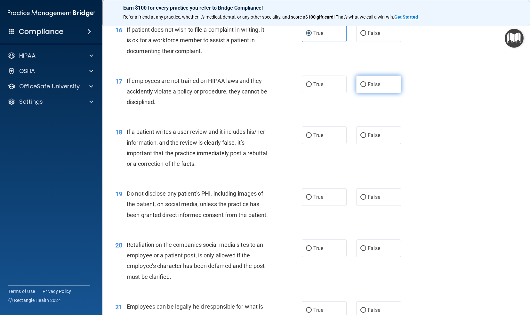
click at [380, 93] on label "False" at bounding box center [378, 84] width 45 height 18
click at [366, 87] on input "False" at bounding box center [363, 84] width 6 height 5
radio input "true"
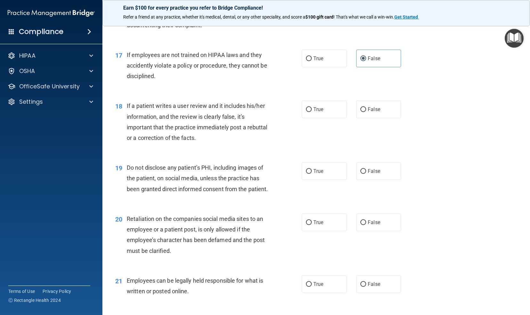
scroll to position [959, 0]
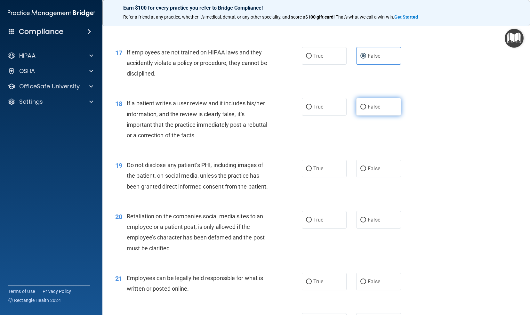
click at [374, 115] on label "False" at bounding box center [378, 107] width 45 height 18
click at [366, 109] on input "False" at bounding box center [363, 107] width 6 height 5
radio input "true"
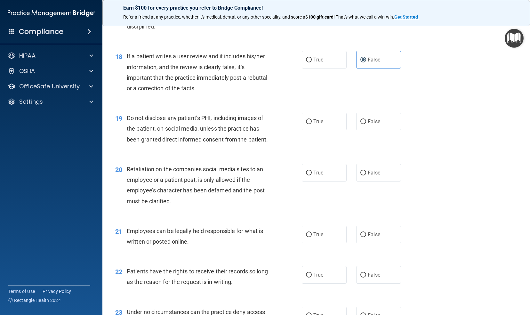
scroll to position [1007, 0]
click at [332, 130] on label "True" at bounding box center [324, 121] width 45 height 18
click at [312, 123] on input "True" at bounding box center [309, 121] width 6 height 5
radio input "true"
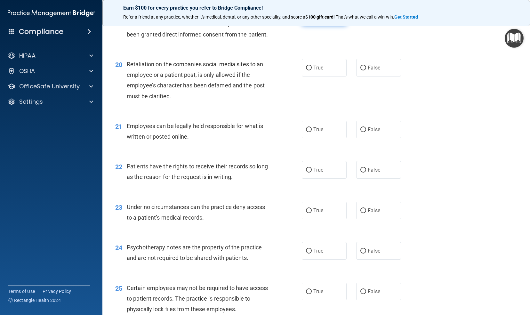
scroll to position [1111, 0]
click at [368, 76] on label "False" at bounding box center [378, 68] width 45 height 18
click at [366, 70] on input "False" at bounding box center [363, 67] width 6 height 5
radio input "true"
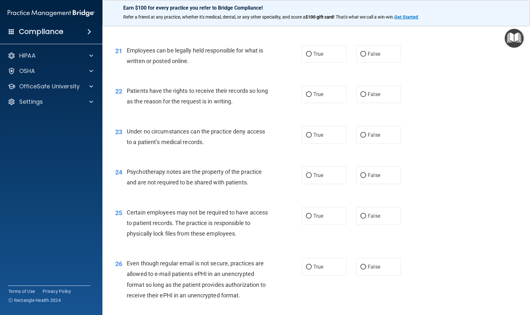
scroll to position [1187, 0]
click at [326, 62] on label "True" at bounding box center [324, 54] width 45 height 18
click at [312, 56] on input "True" at bounding box center [309, 54] width 6 height 5
radio input "true"
click at [371, 97] on span "False" at bounding box center [374, 94] width 12 height 6
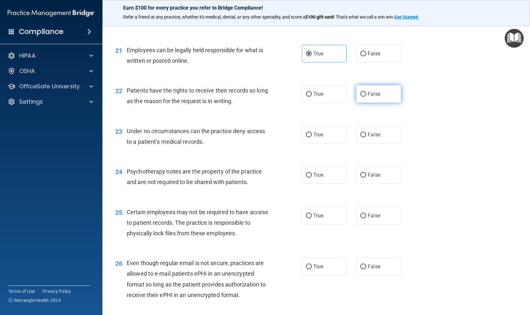
click at [366, 97] on input "False" at bounding box center [363, 94] width 6 height 5
radio input "true"
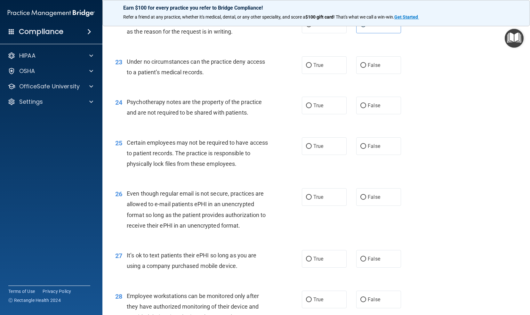
scroll to position [1257, 0]
click at [361, 73] on label "False" at bounding box center [378, 64] width 45 height 18
click at [361, 67] on input "False" at bounding box center [363, 64] width 6 height 5
radio input "true"
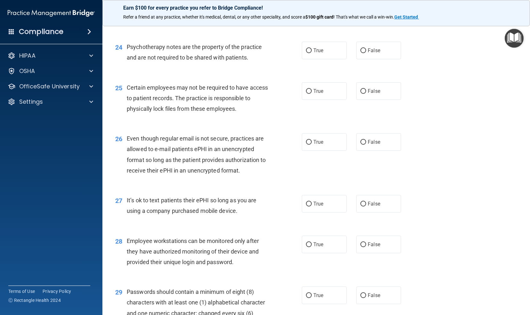
scroll to position [1312, 0]
click at [323, 59] on label "True" at bounding box center [324, 50] width 45 height 18
click at [312, 53] on input "True" at bounding box center [309, 50] width 6 height 5
radio input "true"
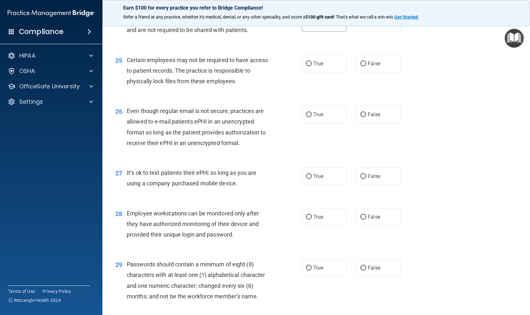
scroll to position [1339, 0]
click at [331, 72] on label "True" at bounding box center [324, 63] width 45 height 18
click at [312, 66] on input "True" at bounding box center [309, 63] width 6 height 5
radio input "true"
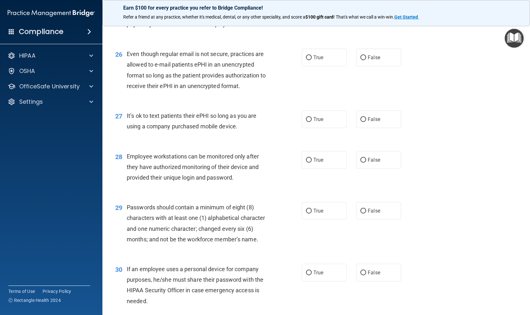
scroll to position [1396, 0]
click at [326, 66] on label "True" at bounding box center [324, 57] width 45 height 18
click at [312, 60] on input "True" at bounding box center [309, 57] width 6 height 5
radio input "true"
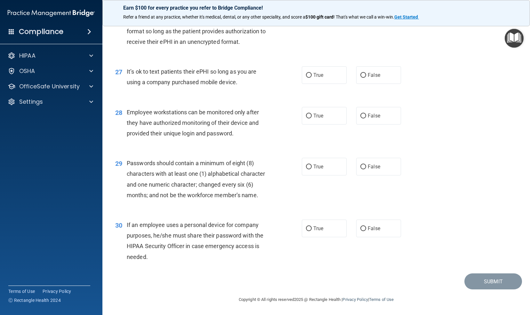
scroll to position [1451, 0]
click at [372, 78] on span "False" at bounding box center [374, 75] width 12 height 6
click at [366, 78] on input "False" at bounding box center [363, 75] width 6 height 5
radio input "true"
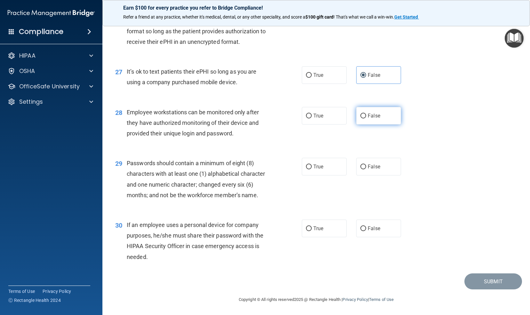
click at [368, 116] on span "False" at bounding box center [374, 116] width 12 height 6
click at [365, 116] on input "False" at bounding box center [363, 116] width 6 height 5
radio input "true"
click at [322, 163] on label "True" at bounding box center [324, 167] width 45 height 18
click at [312, 164] on input "True" at bounding box center [309, 166] width 6 height 5
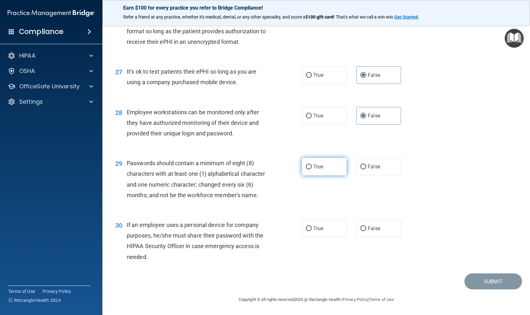
radio input "true"
click at [368, 227] on span "False" at bounding box center [374, 228] width 12 height 6
click at [364, 227] on input "False" at bounding box center [363, 228] width 6 height 5
radio input "true"
click at [493, 283] on button "Submit" at bounding box center [493, 281] width 58 height 16
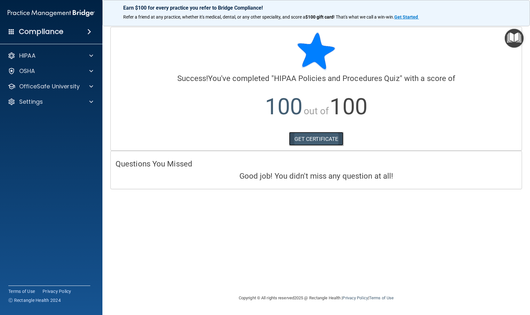
click at [329, 139] on link "GET CERTIFICATE" at bounding box center [316, 139] width 55 height 14
click at [517, 35] on img "Open Resource Center" at bounding box center [513, 38] width 19 height 19
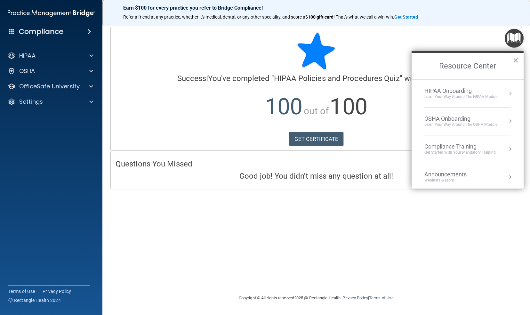
click at [466, 96] on div "Learn Your Way around the HIPAA module" at bounding box center [461, 96] width 74 height 5
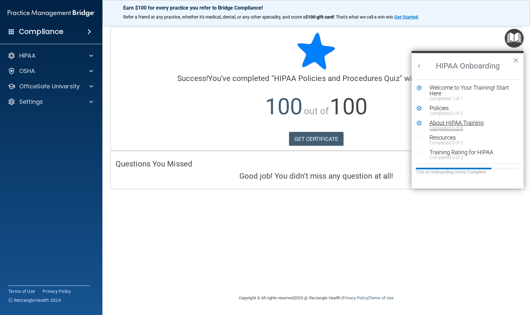
click at [454, 124] on div "About HIPAA Training" at bounding box center [469, 123] width 81 height 6
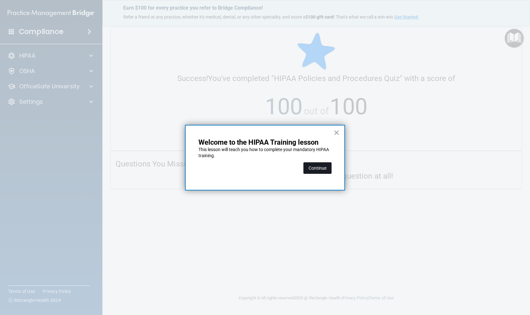
click at [323, 168] on button "Continue" at bounding box center [317, 168] width 28 height 12
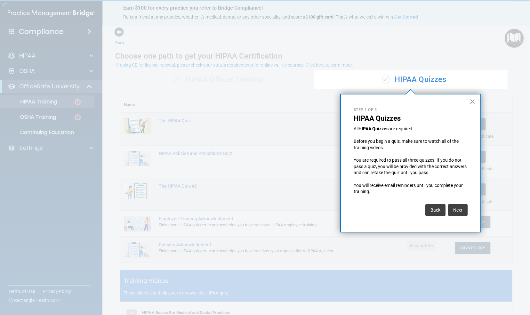
click at [473, 99] on button "×" at bounding box center [472, 101] width 6 height 10
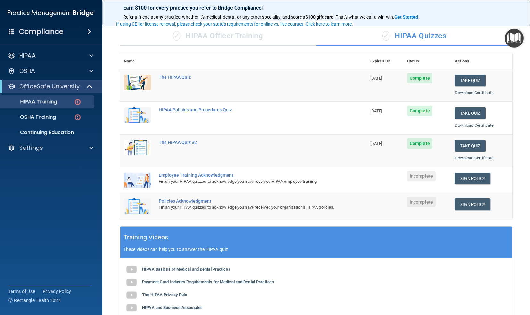
scroll to position [49, 0]
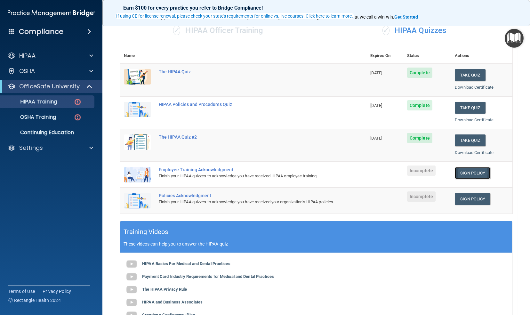
click at [470, 175] on link "Sign Policy" at bounding box center [473, 173] width 36 height 12
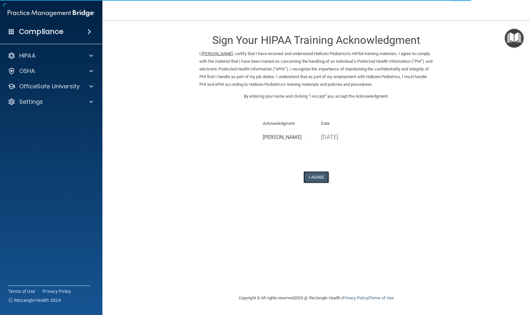
click at [318, 175] on button "I Agree" at bounding box center [316, 177] width 26 height 12
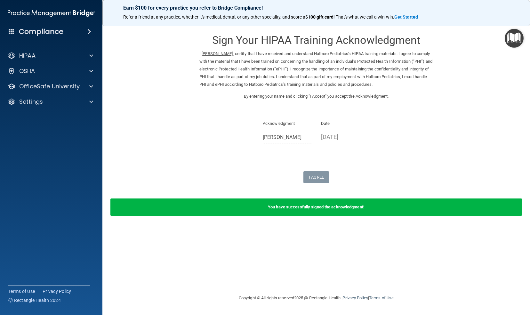
click at [515, 37] on img "Open Resource Center" at bounding box center [513, 38] width 19 height 19
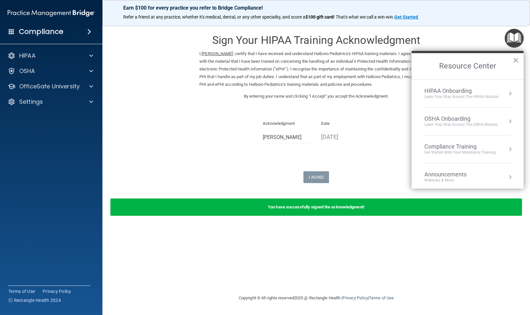
click at [466, 90] on div "HIPAA Onboarding" at bounding box center [461, 90] width 74 height 7
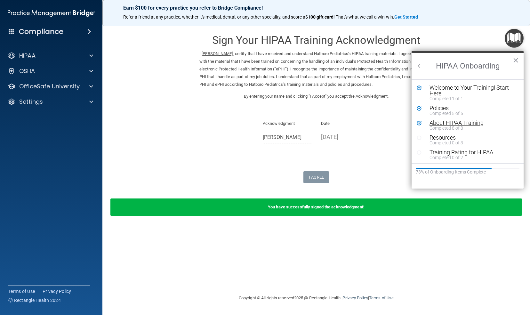
click at [453, 126] on div "Completed 8 of 8" at bounding box center [469, 128] width 81 height 4
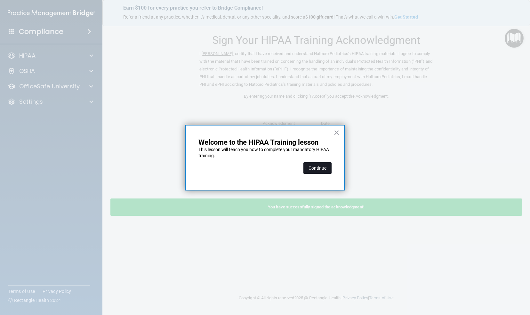
click at [317, 168] on button "Continue" at bounding box center [317, 168] width 28 height 12
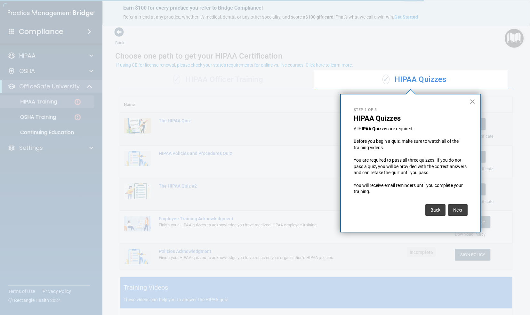
click at [474, 101] on button "×" at bounding box center [472, 101] width 6 height 10
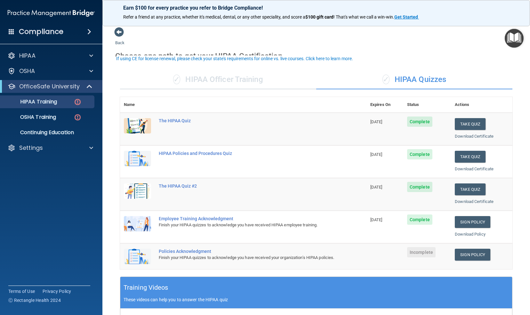
scroll to position [8, 0]
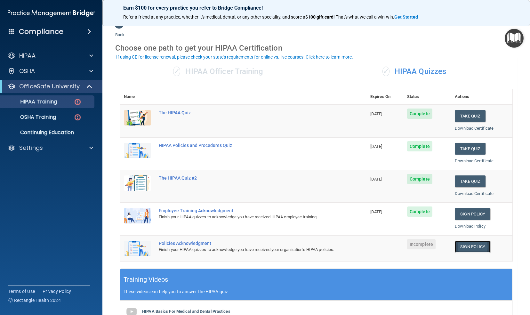
click at [472, 242] on link "Sign Policy" at bounding box center [473, 247] width 36 height 12
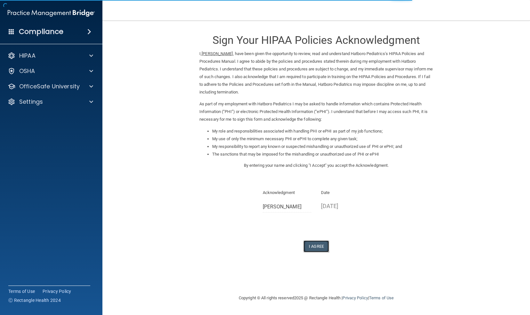
click at [315, 249] on button "I Agree" at bounding box center [316, 246] width 26 height 12
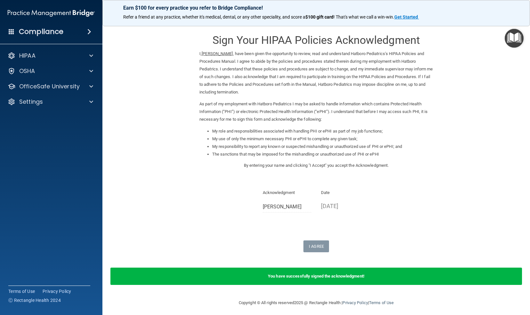
click at [512, 38] on img "Open Resource Center" at bounding box center [513, 38] width 19 height 19
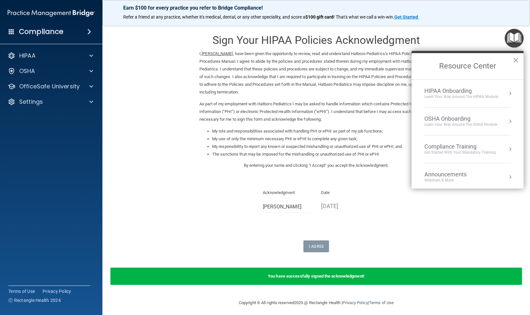
click at [467, 95] on div "Learn Your Way around the HIPAA module" at bounding box center [461, 96] width 74 height 5
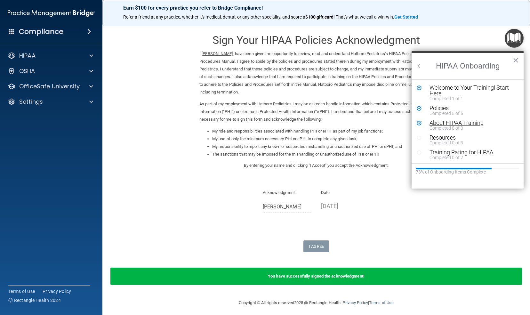
click at [448, 127] on div "Completed 8 of 8" at bounding box center [469, 128] width 81 height 4
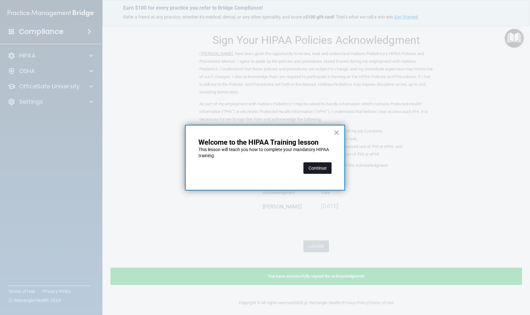
click at [323, 170] on button "Continue" at bounding box center [317, 168] width 28 height 12
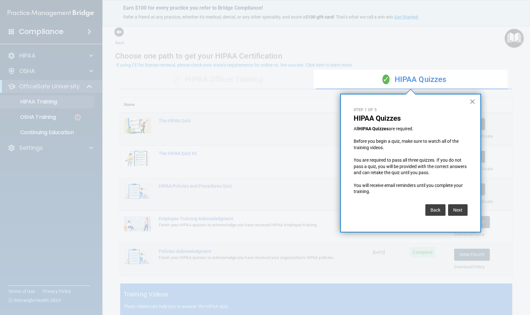
click at [475, 102] on button "×" at bounding box center [472, 101] width 6 height 10
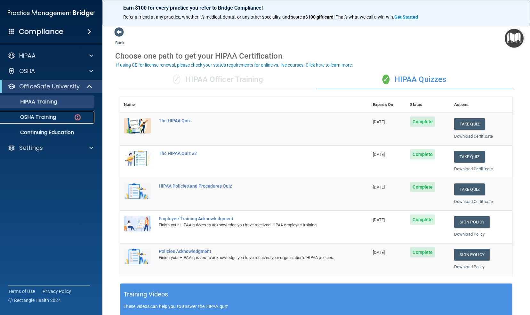
click at [39, 115] on p "OSHA Training" at bounding box center [30, 117] width 52 height 6
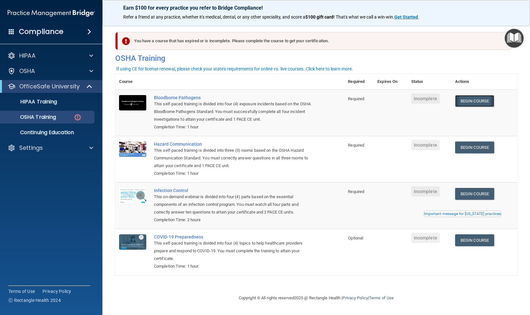
click at [477, 98] on link "Begin Course" at bounding box center [474, 101] width 39 height 12
click at [480, 99] on link "Begin Course" at bounding box center [474, 101] width 39 height 12
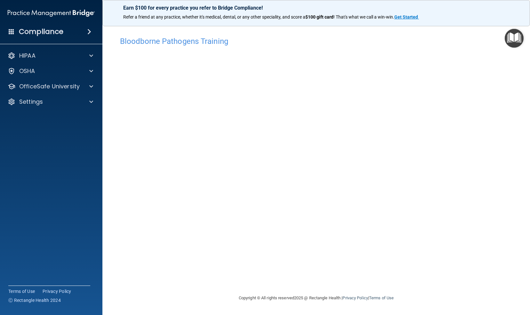
click at [518, 32] on img "Open Resource Center" at bounding box center [513, 38] width 19 height 19
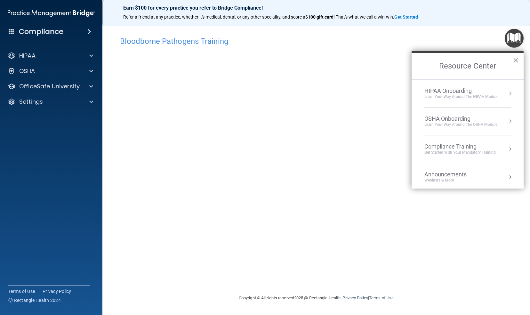
click at [470, 123] on div "Learn your way around the OSHA module" at bounding box center [460, 124] width 73 height 5
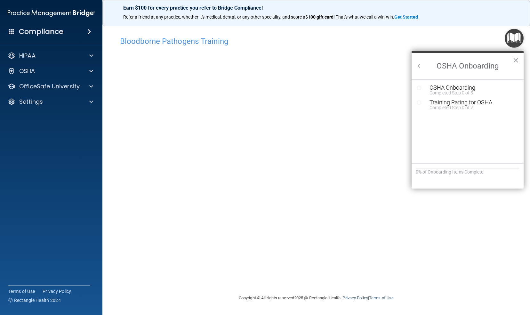
click at [419, 65] on button "Back to Resource Center Home" at bounding box center [419, 66] width 6 height 6
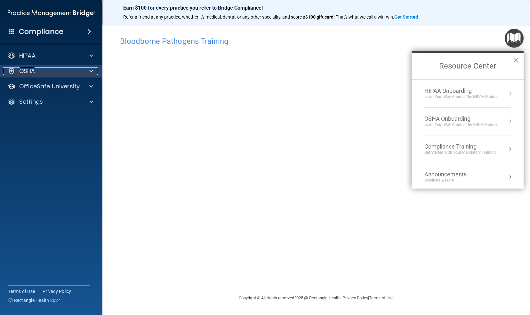
click at [92, 72] on span at bounding box center [91, 71] width 4 height 8
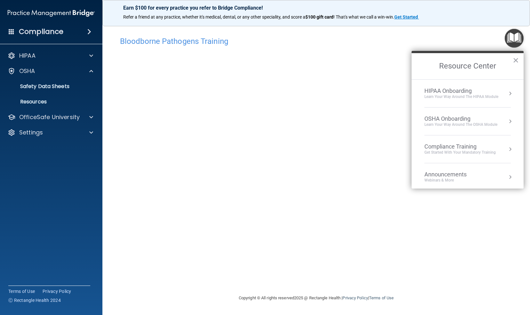
click at [468, 119] on div "OSHA Onboarding" at bounding box center [460, 118] width 73 height 7
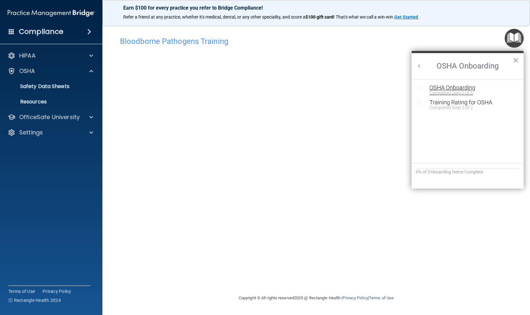
click at [467, 88] on div "OSHA Onboarding" at bounding box center [472, 88] width 86 height 6
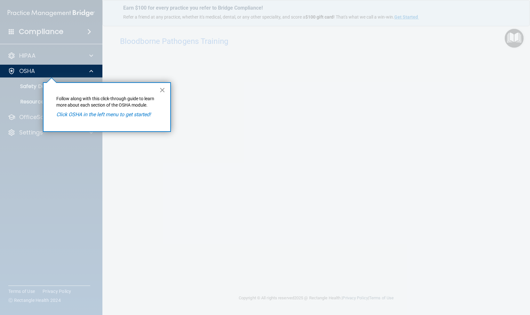
click at [161, 86] on button "×" at bounding box center [162, 90] width 6 height 10
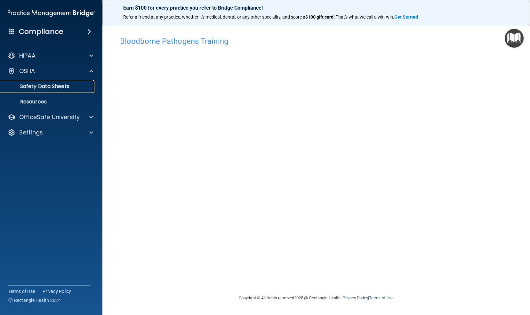
click at [63, 86] on p "Safety Data Sheets" at bounding box center [47, 86] width 87 height 6
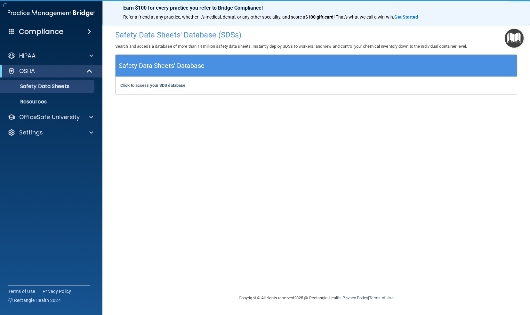
click at [513, 35] on img "Open Resource Center" at bounding box center [513, 38] width 19 height 19
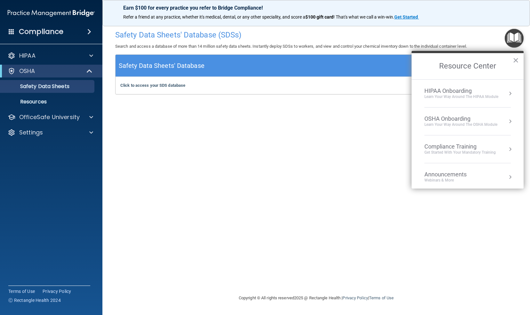
click at [463, 87] on div "HIPAA Onboarding" at bounding box center [461, 90] width 74 height 7
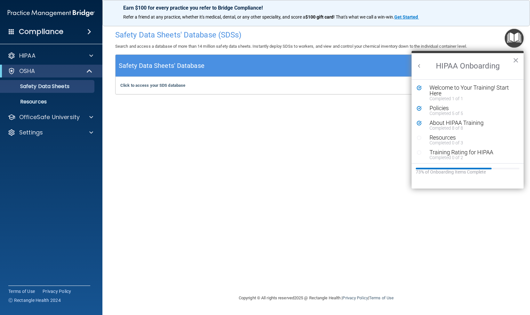
scroll to position [1, 0]
click at [460, 138] on div "Resources" at bounding box center [469, 137] width 81 height 6
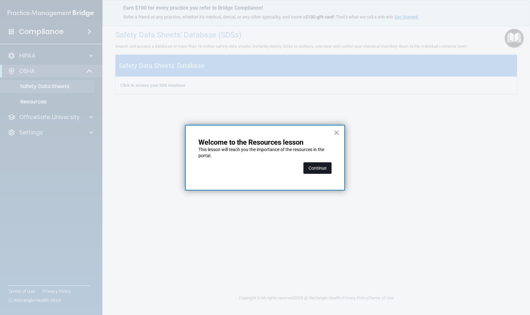
click at [318, 168] on button "Continue" at bounding box center [317, 168] width 28 height 12
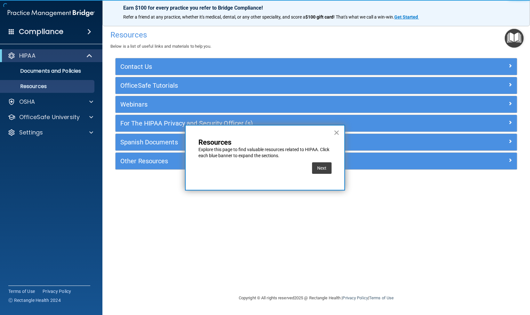
click at [336, 132] on button "×" at bounding box center [336, 132] width 6 height 10
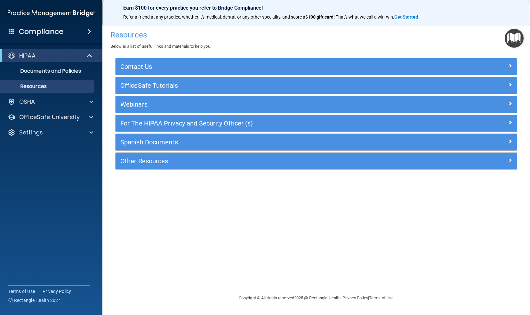
click at [515, 40] on img "Open Resource Center" at bounding box center [513, 38] width 19 height 19
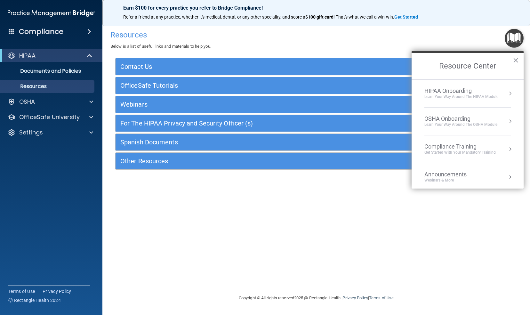
click at [466, 100] on li "HIPAA Onboarding Learn Your Way around the HIPAA module" at bounding box center [467, 94] width 86 height 28
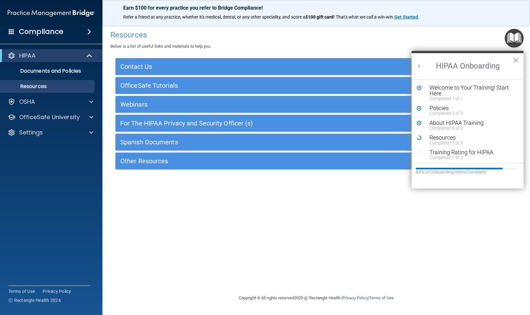
click at [400, 181] on div "Resources Below is a list of useful links and materials to help you. Contact Us…" at bounding box center [316, 157] width 402 height 261
click at [514, 59] on button "×" at bounding box center [515, 60] width 6 height 10
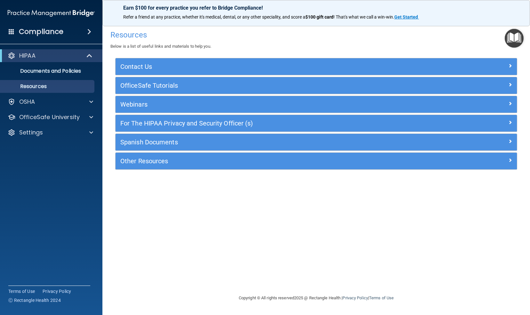
click at [260, 72] on div "Contact Us" at bounding box center [315, 66] width 401 height 17
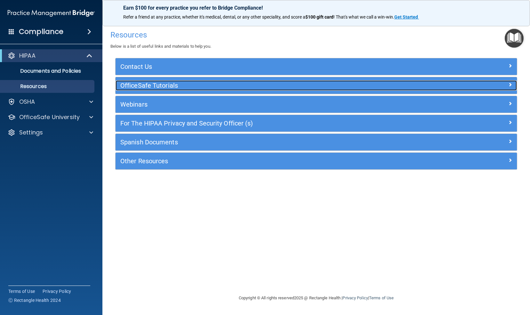
click at [481, 84] on div at bounding box center [466, 84] width 100 height 8
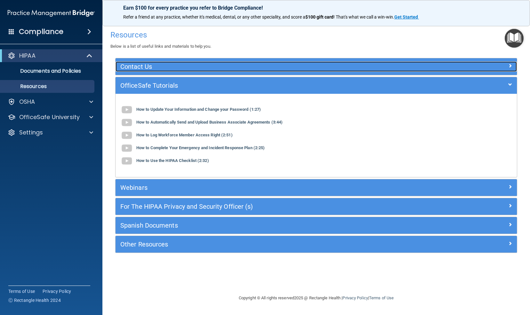
click at [479, 62] on div at bounding box center [466, 65] width 100 height 8
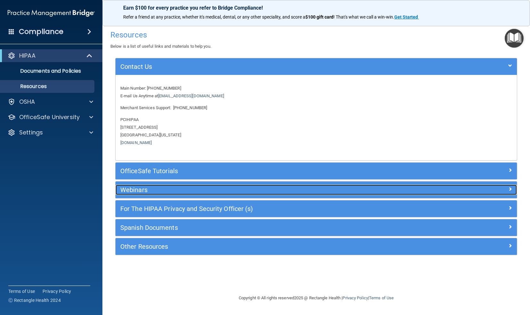
click at [443, 185] on div at bounding box center [466, 189] width 100 height 8
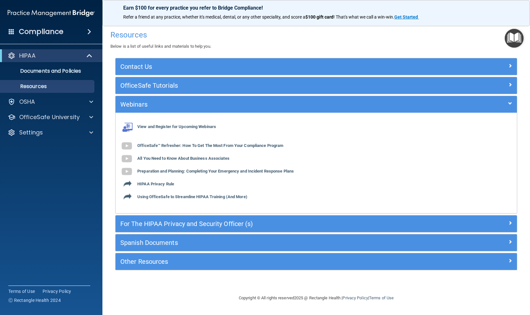
click at [428, 229] on div "For The HIPAA Privacy and Security Officer (s)" at bounding box center [315, 223] width 401 height 17
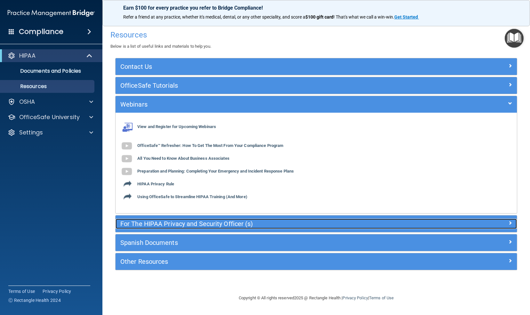
click at [431, 223] on div at bounding box center [466, 222] width 100 height 8
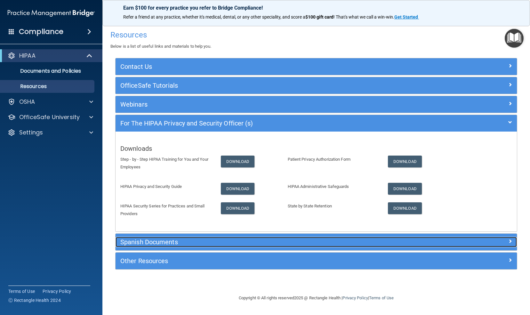
click at [436, 241] on div at bounding box center [466, 241] width 100 height 8
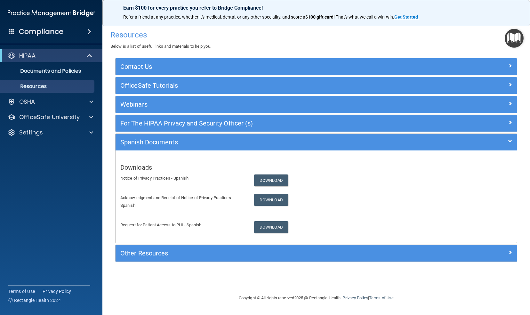
click at [437, 258] on div "Other Resources" at bounding box center [315, 253] width 401 height 17
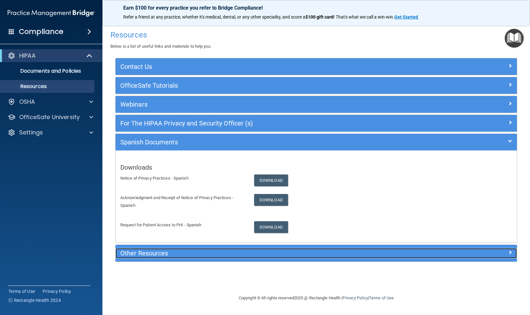
click at [440, 252] on div at bounding box center [466, 252] width 100 height 8
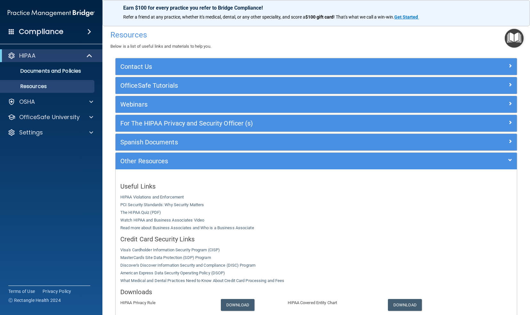
click at [511, 39] on img "Open Resource Center" at bounding box center [513, 38] width 19 height 19
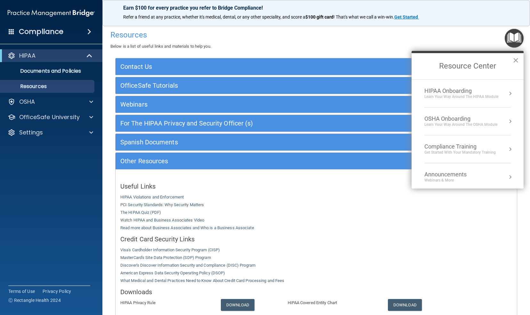
click at [460, 97] on div "Learn Your Way around the HIPAA module" at bounding box center [461, 96] width 74 height 5
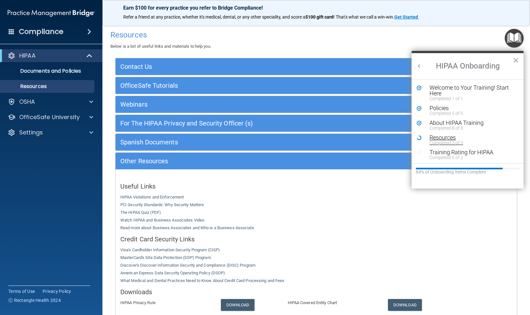
click at [443, 138] on div "Resources" at bounding box center [469, 138] width 81 height 6
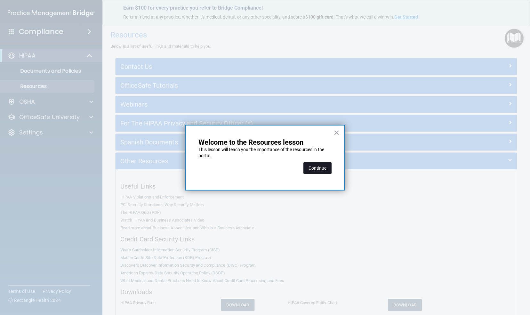
click at [320, 168] on button "Continue" at bounding box center [317, 168] width 28 height 12
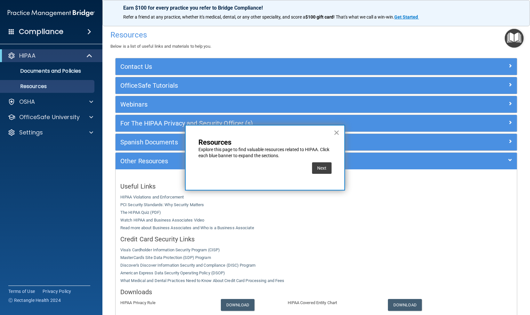
click at [336, 133] on button "×" at bounding box center [336, 132] width 6 height 10
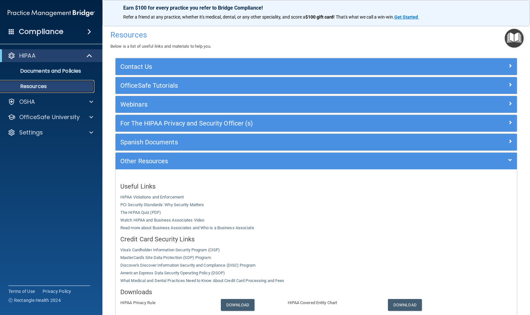
click at [63, 88] on p "Resources" at bounding box center [47, 86] width 87 height 6
click at [513, 38] on img "Open Resource Center" at bounding box center [513, 38] width 19 height 19
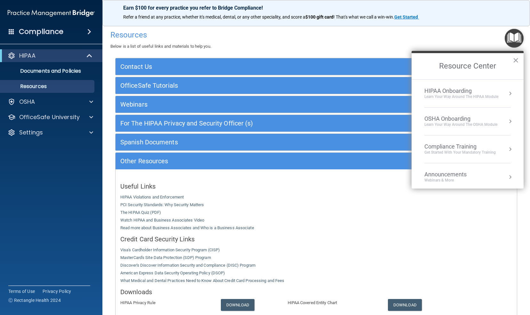
click at [470, 95] on div "Learn Your Way around the HIPAA module" at bounding box center [461, 96] width 74 height 5
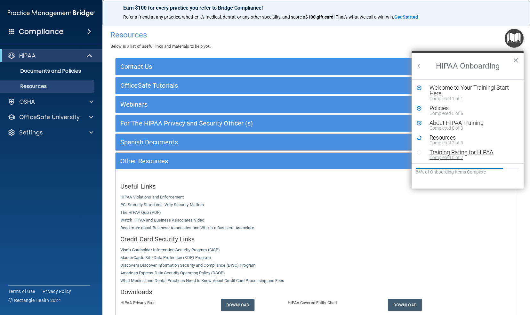
click at [443, 157] on div "Completed 0 of 2" at bounding box center [469, 157] width 81 height 4
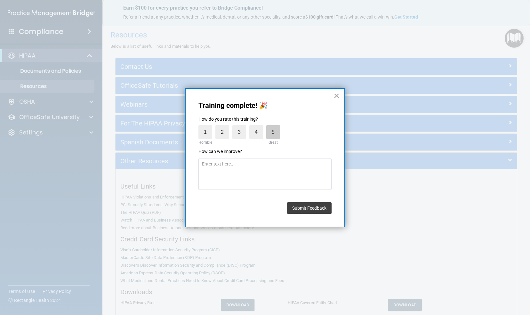
click at [271, 131] on label "5" at bounding box center [273, 132] width 14 height 14
click at [258, 127] on input "5" at bounding box center [258, 127] width 0 height 0
click at [312, 208] on button "Submit Feedback" at bounding box center [309, 208] width 44 height 12
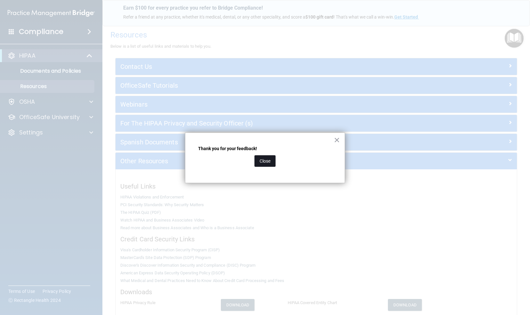
click at [264, 155] on button "Close" at bounding box center [264, 161] width 21 height 12
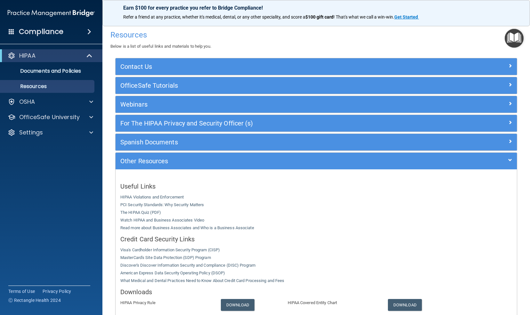
click at [516, 37] on img "Open Resource Center" at bounding box center [513, 38] width 19 height 19
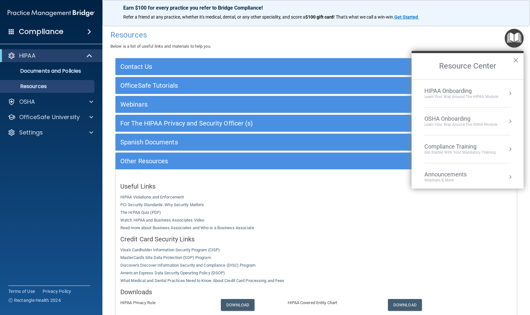
click at [463, 95] on div "Learn Your Way around the HIPAA module" at bounding box center [461, 96] width 74 height 5
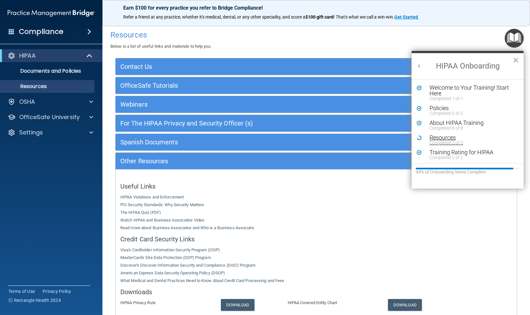
click at [436, 145] on div "Completed 2 of 3" at bounding box center [469, 142] width 81 height 4
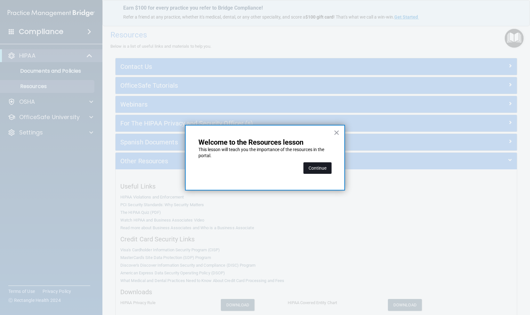
click at [314, 163] on button "Continue" at bounding box center [317, 168] width 28 height 12
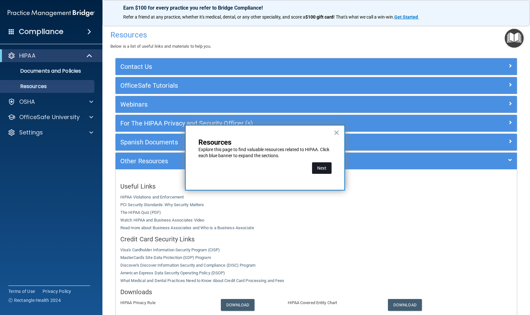
click at [321, 171] on button "Next" at bounding box center [322, 168] width 20 height 12
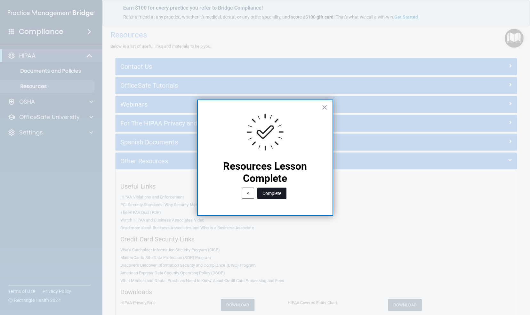
click at [274, 194] on button "Complete" at bounding box center [271, 193] width 29 height 12
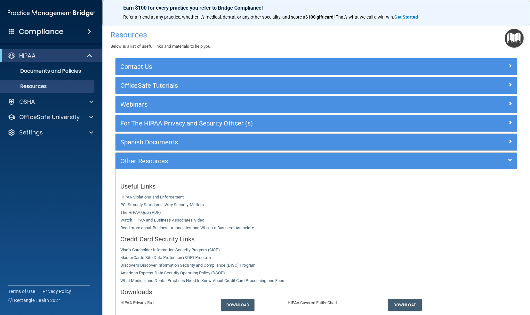
click at [511, 31] on img "Open Resource Center" at bounding box center [513, 38] width 19 height 19
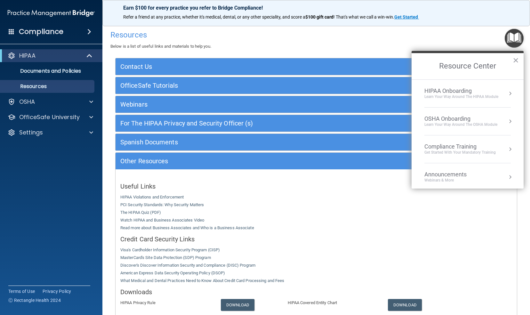
click at [456, 121] on div "OSHA Onboarding" at bounding box center [460, 118] width 73 height 7
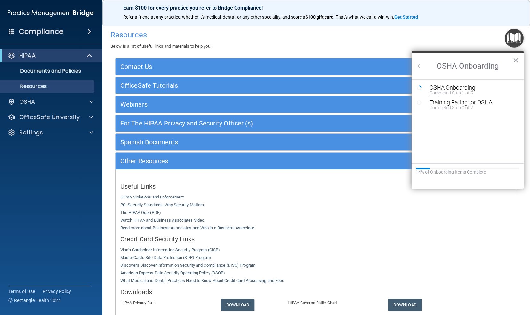
click at [462, 86] on div "OSHA Onboarding" at bounding box center [472, 88] width 86 height 6
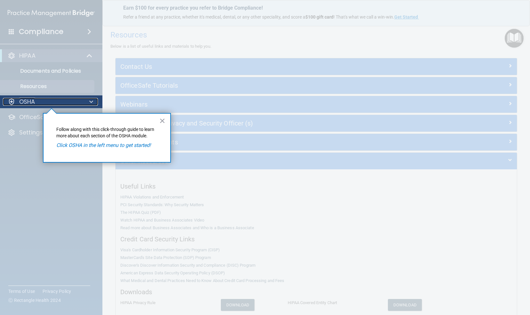
click at [55, 103] on div "OSHA" at bounding box center [42, 102] width 79 height 8
drag, startPoint x: 161, startPoint y: 120, endPoint x: 77, endPoint y: 146, distance: 88.4
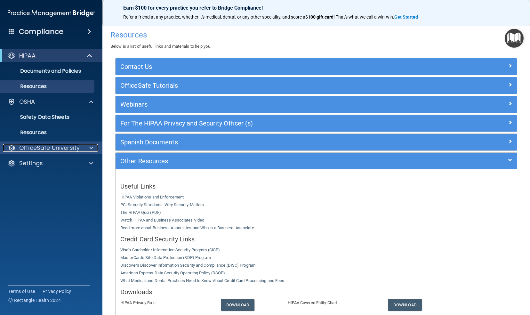
click at [77, 146] on p "OfficeSafe University" at bounding box center [49, 148] width 60 height 8
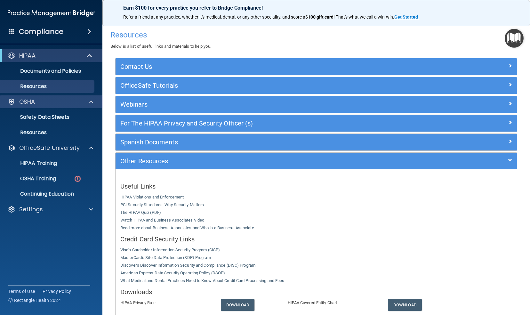
click at [46, 107] on div "OSHA" at bounding box center [51, 101] width 103 height 13
click at [25, 100] on p "OSHA" at bounding box center [27, 102] width 16 height 8
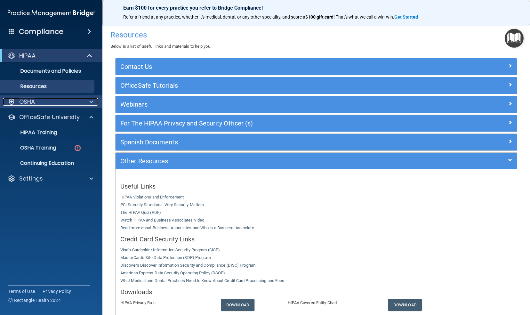
click at [25, 100] on p "OSHA" at bounding box center [27, 102] width 16 height 8
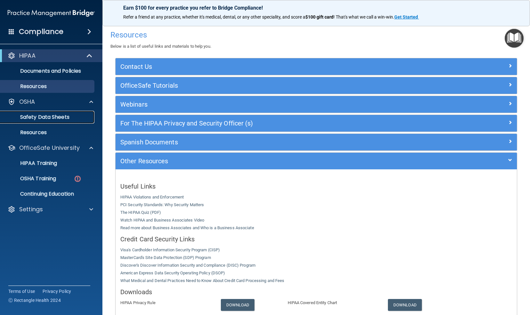
click at [28, 117] on p "Safety Data Sheets" at bounding box center [47, 117] width 87 height 6
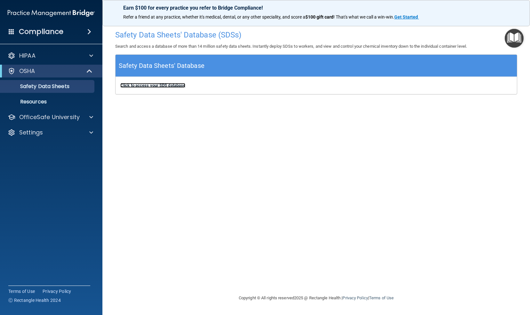
click at [165, 84] on b "Click to access your SDS database" at bounding box center [152, 85] width 65 height 5
